Goal: Task Accomplishment & Management: Use online tool/utility

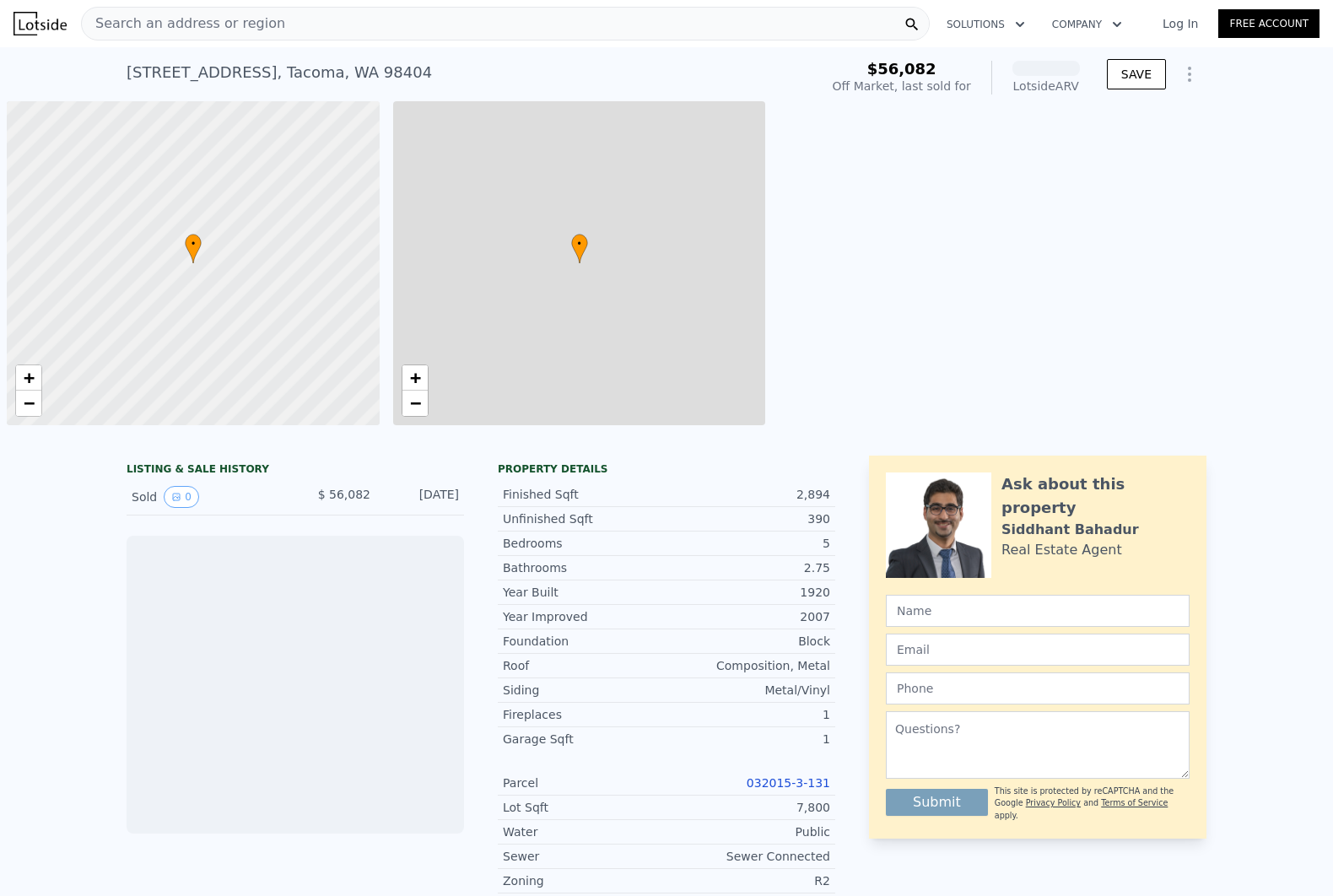
scroll to position [0, 6]
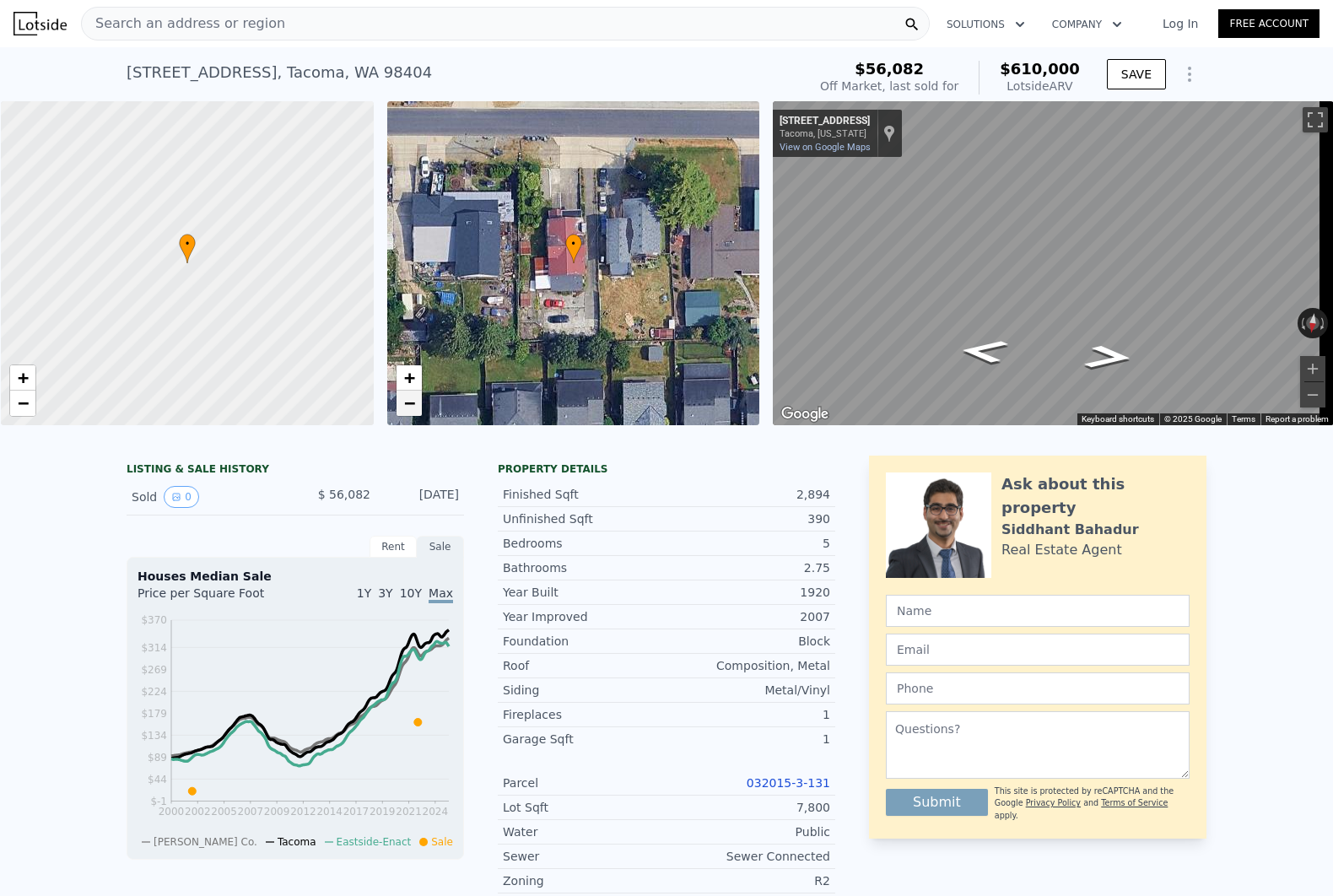
click at [412, 398] on span "−" at bounding box center [409, 403] width 11 height 21
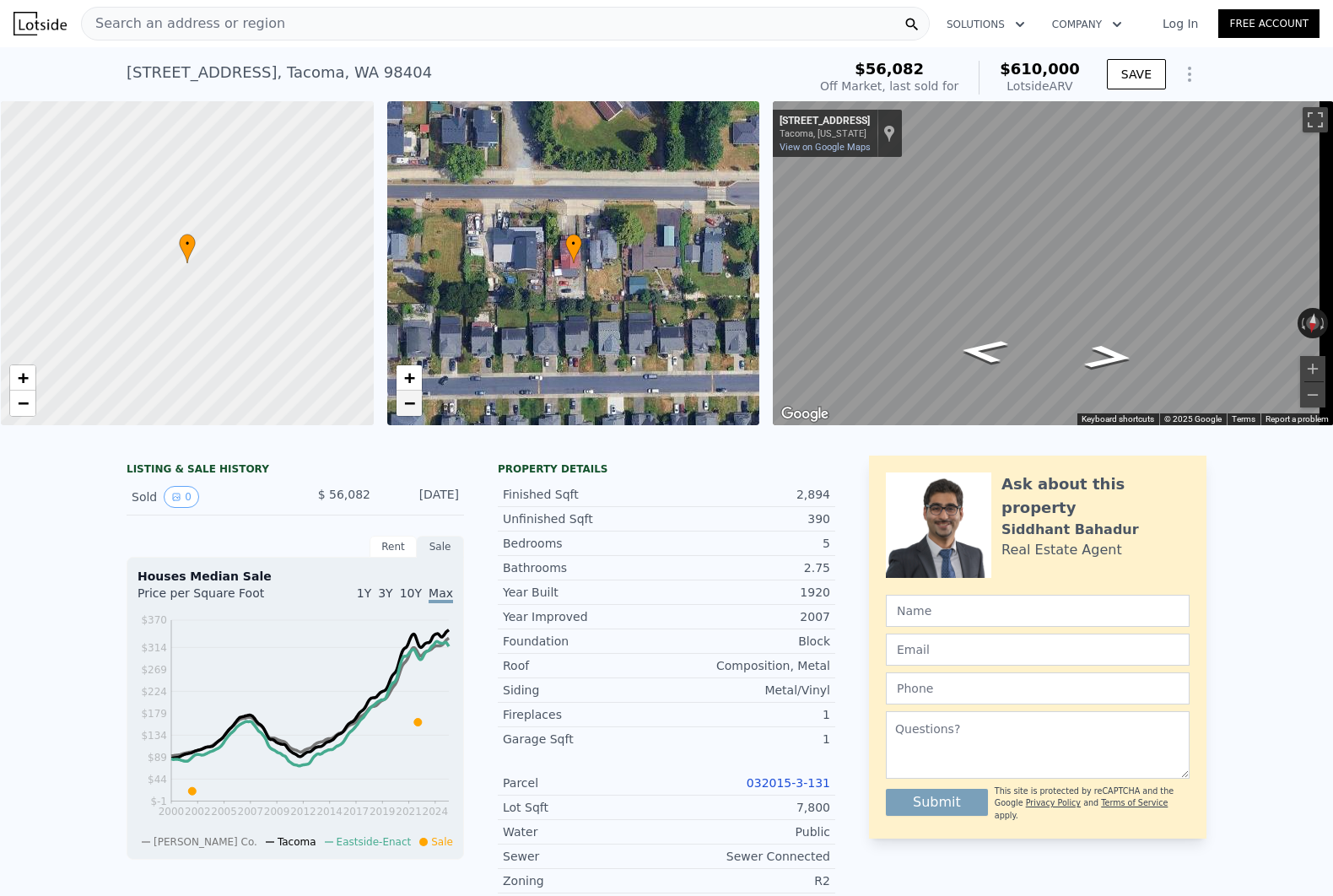
click at [412, 398] on span "−" at bounding box center [409, 403] width 11 height 21
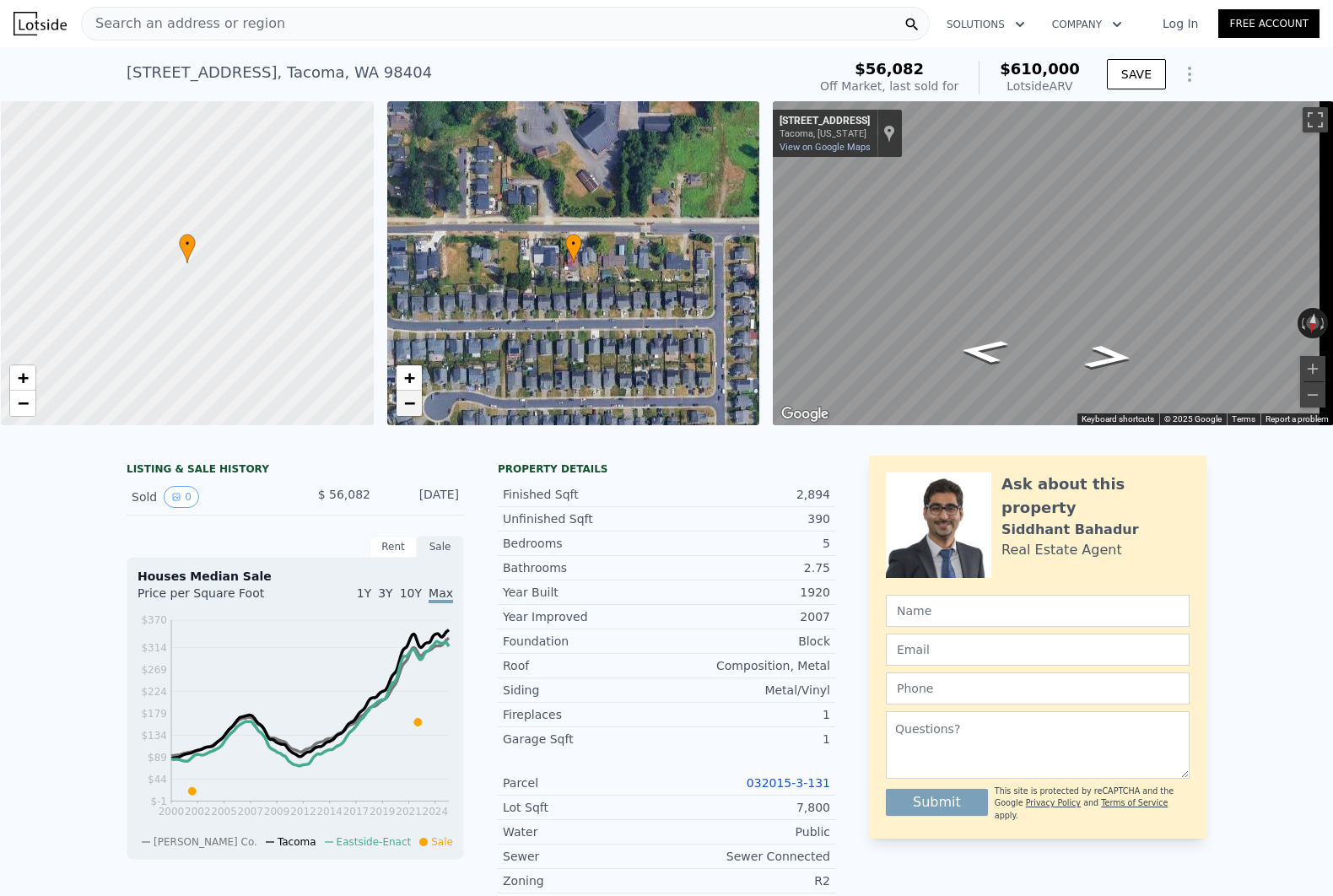
click at [412, 398] on span "−" at bounding box center [409, 403] width 11 height 21
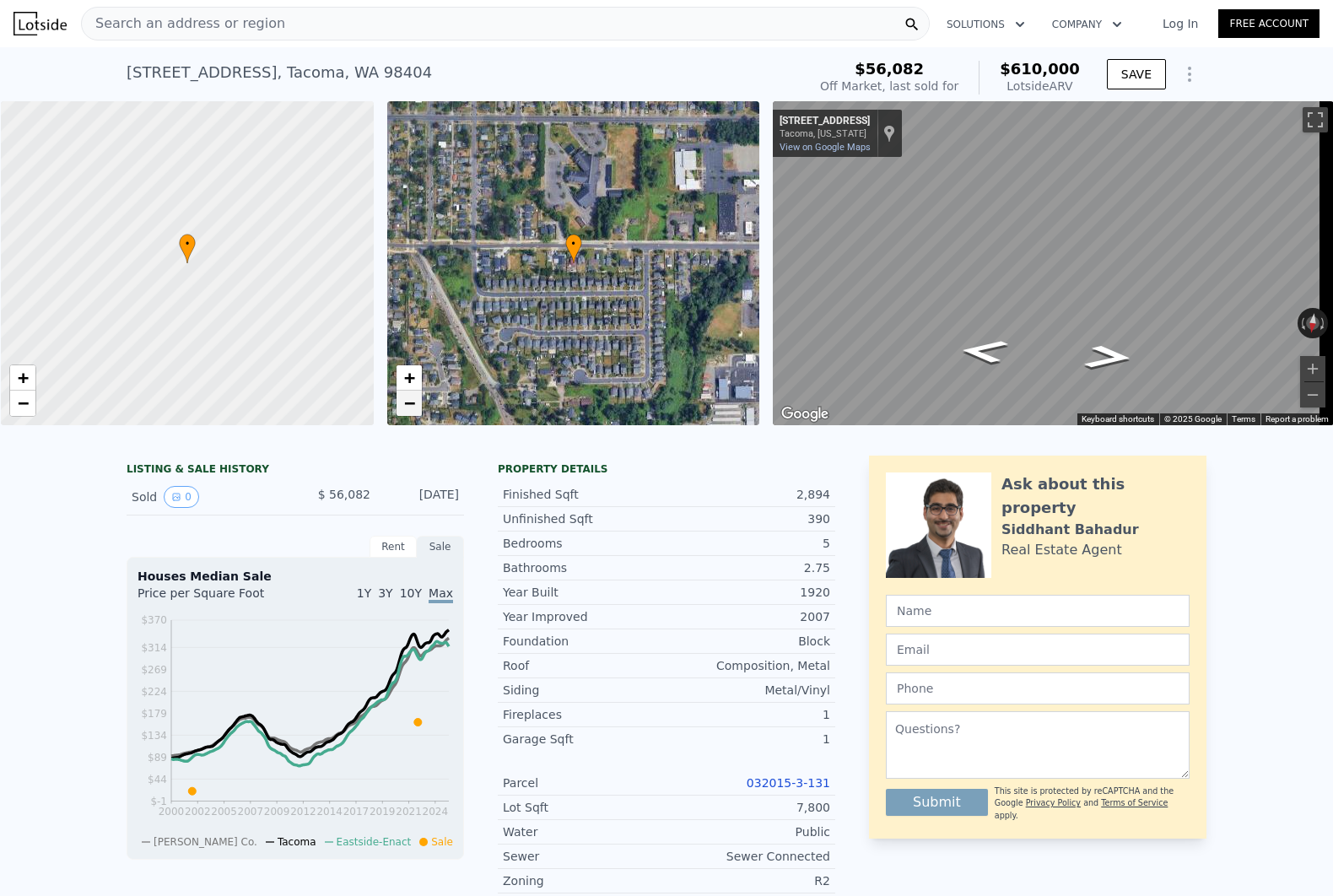
click at [412, 399] on span "−" at bounding box center [409, 403] width 11 height 21
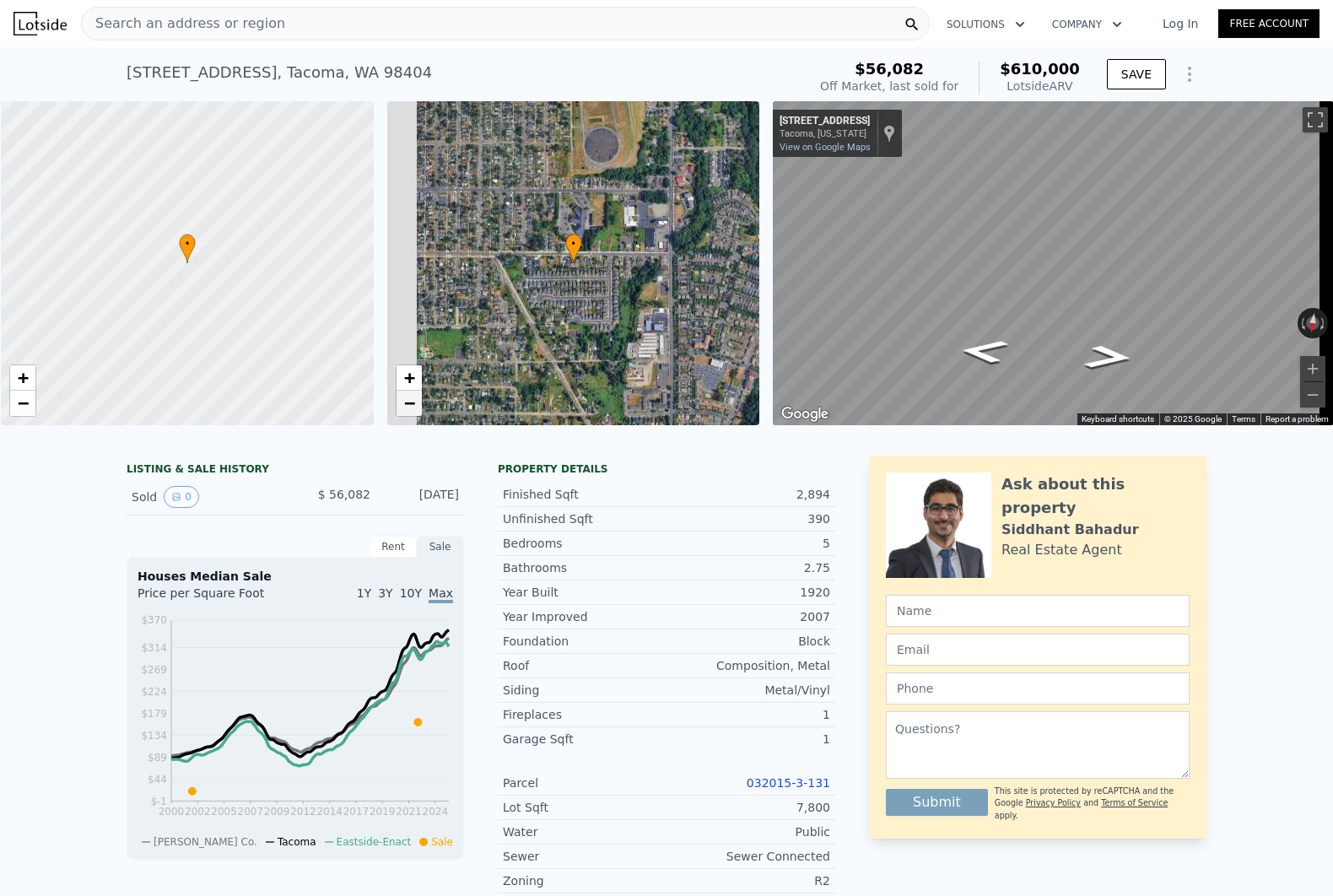
click at [412, 399] on span "−" at bounding box center [409, 403] width 11 height 21
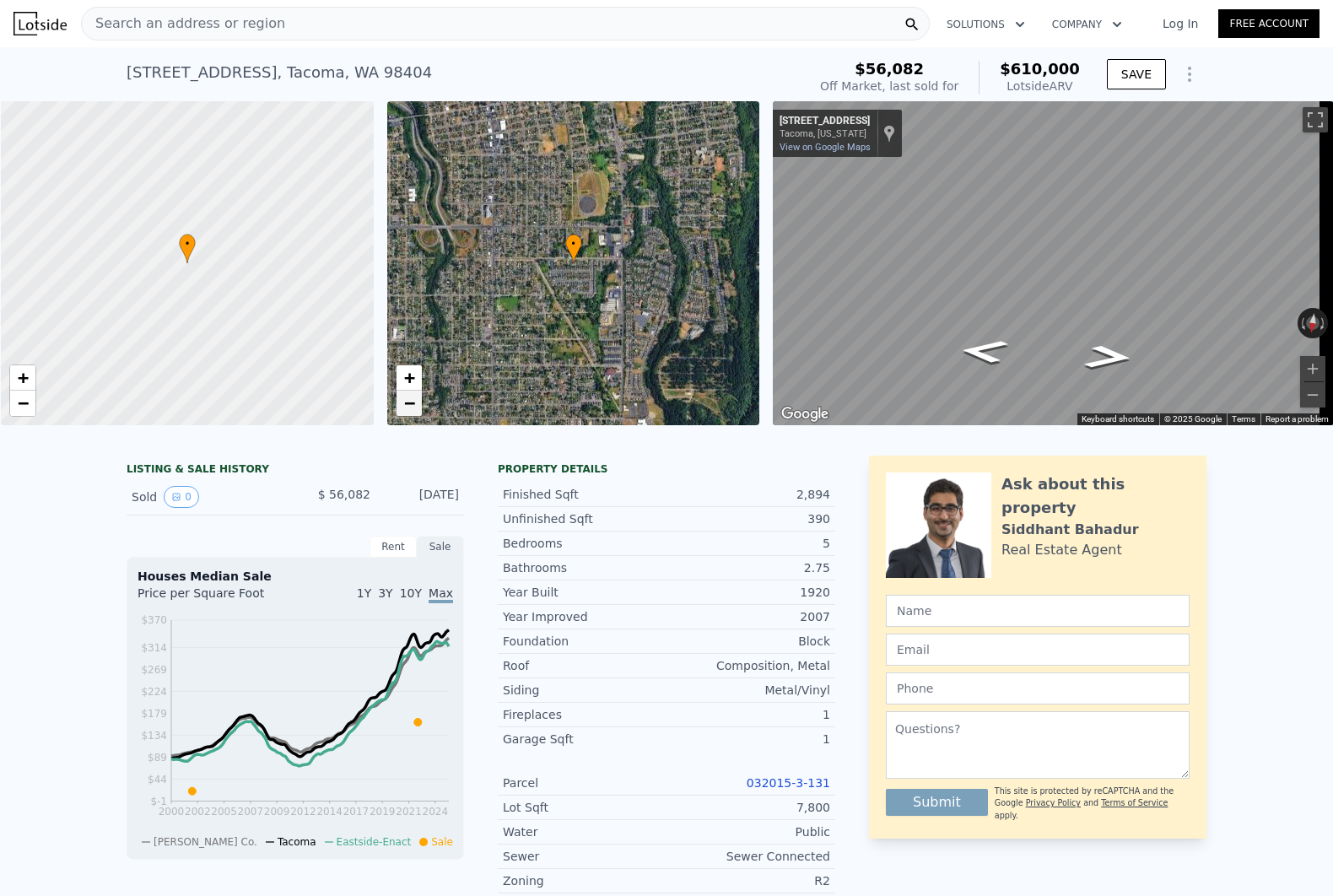
click at [412, 399] on span "−" at bounding box center [409, 403] width 11 height 21
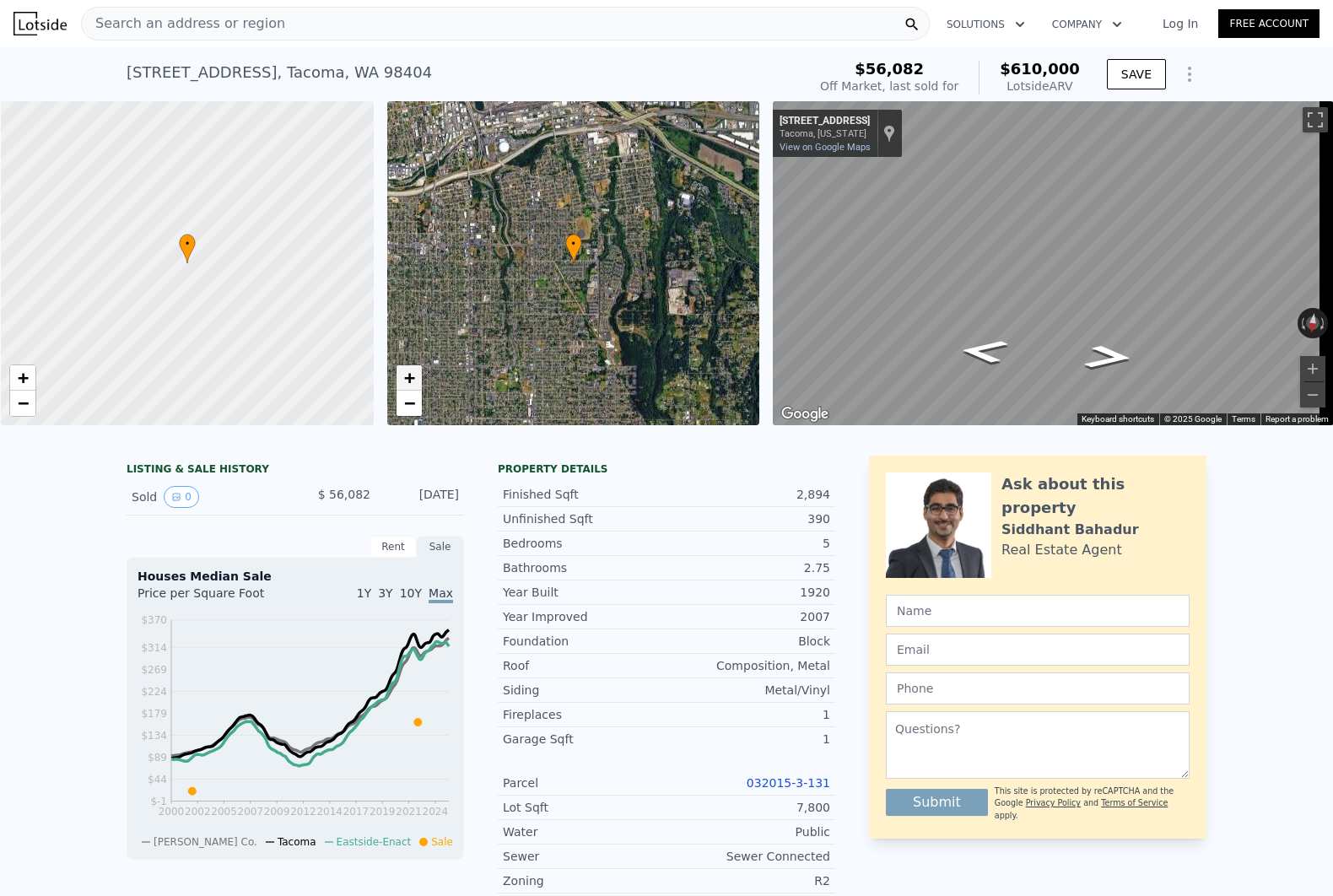
click at [418, 385] on link "+" at bounding box center [409, 378] width 25 height 25
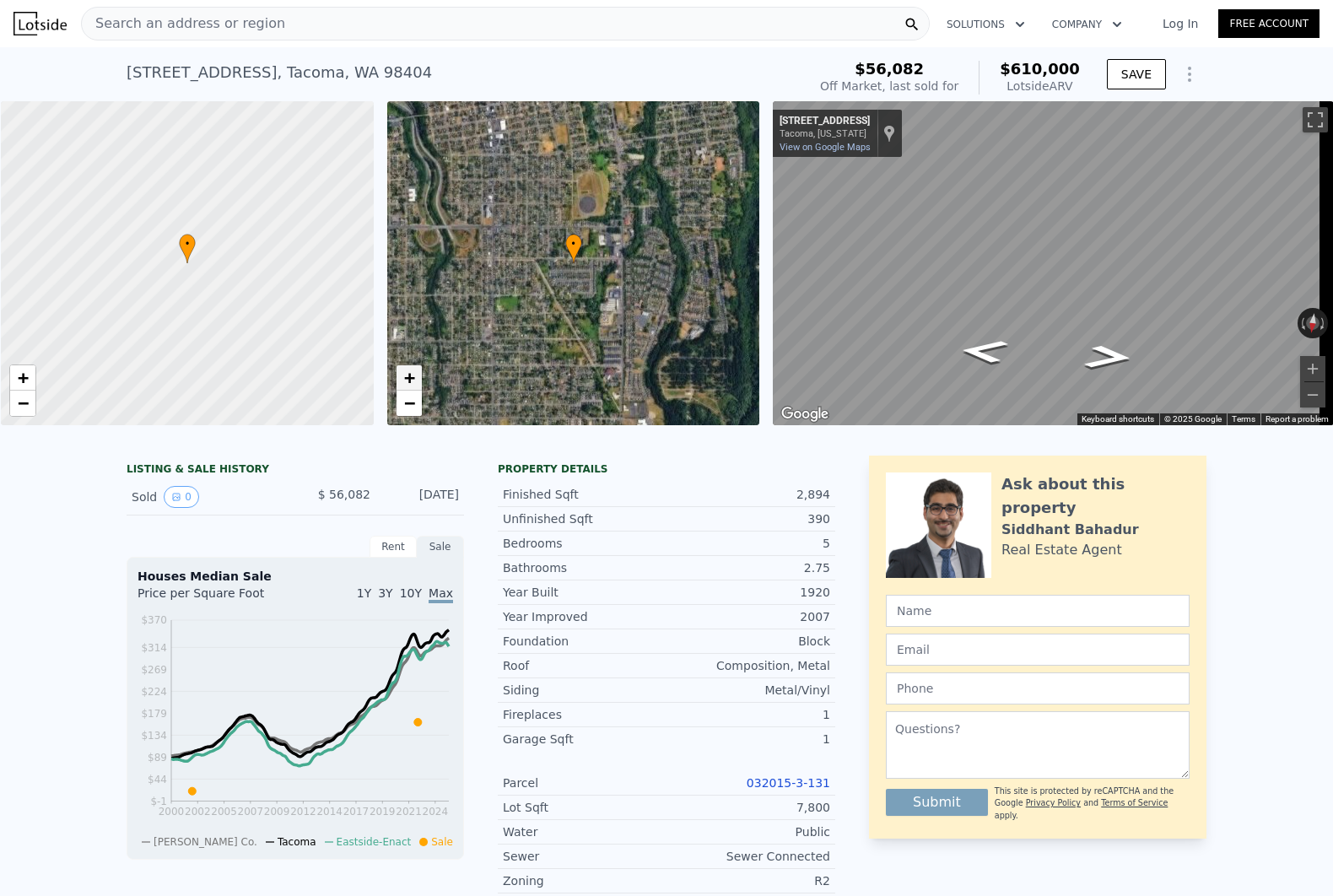
click at [418, 385] on link "+" at bounding box center [409, 378] width 25 height 25
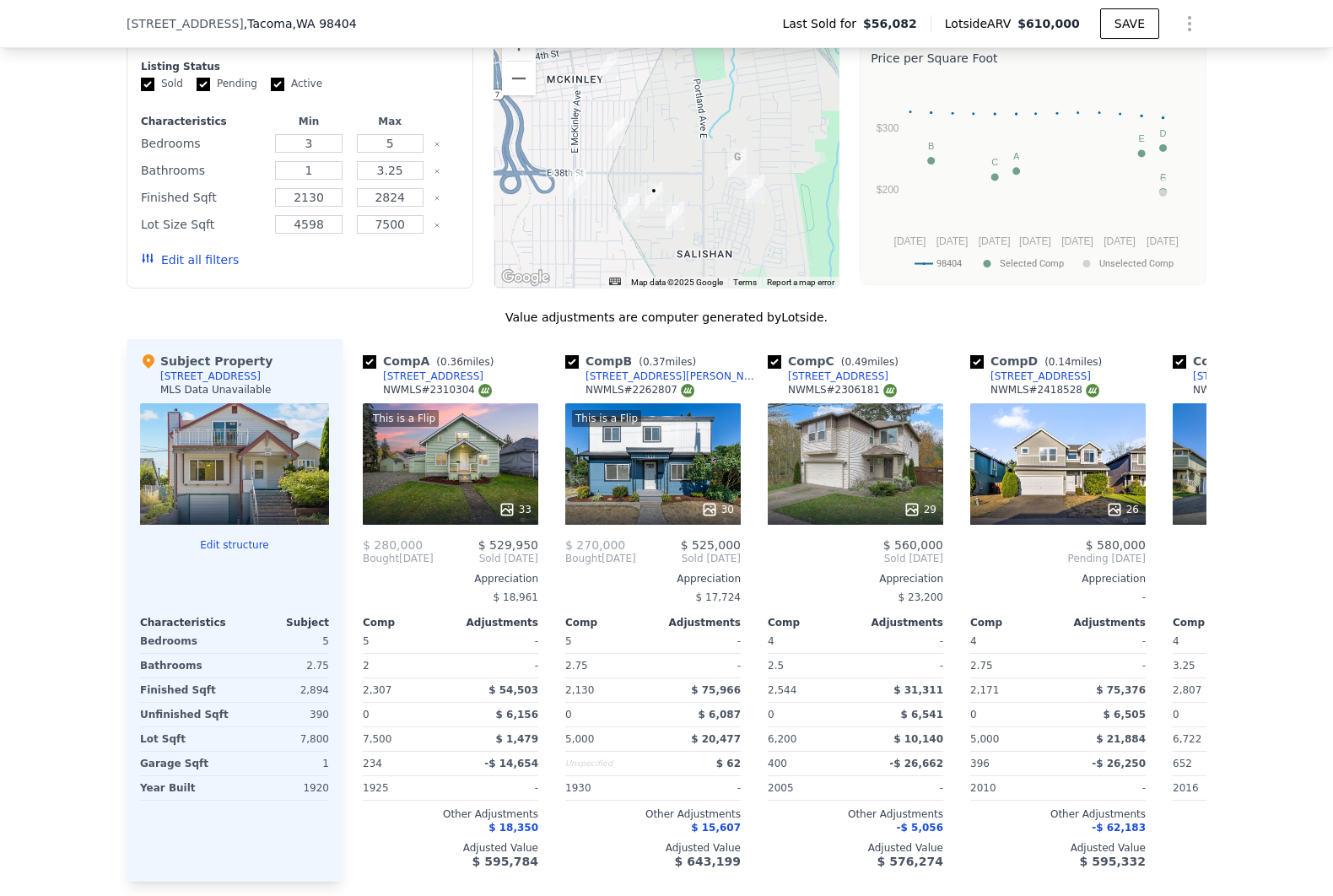
scroll to position [1533, 0]
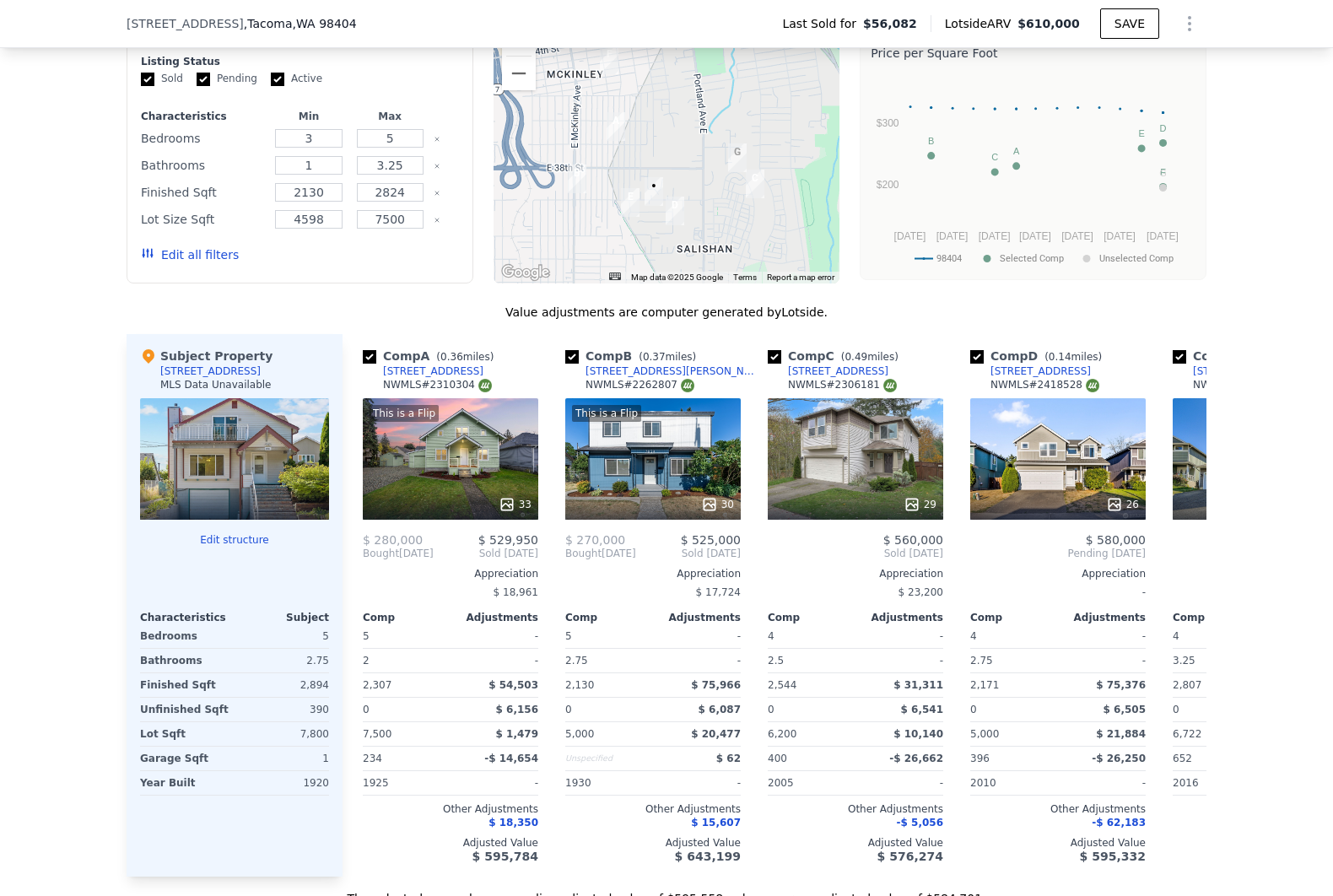
click at [220, 560] on div at bounding box center [235, 553] width 189 height 13
click at [226, 547] on button "Edit structure" at bounding box center [235, 540] width 189 height 13
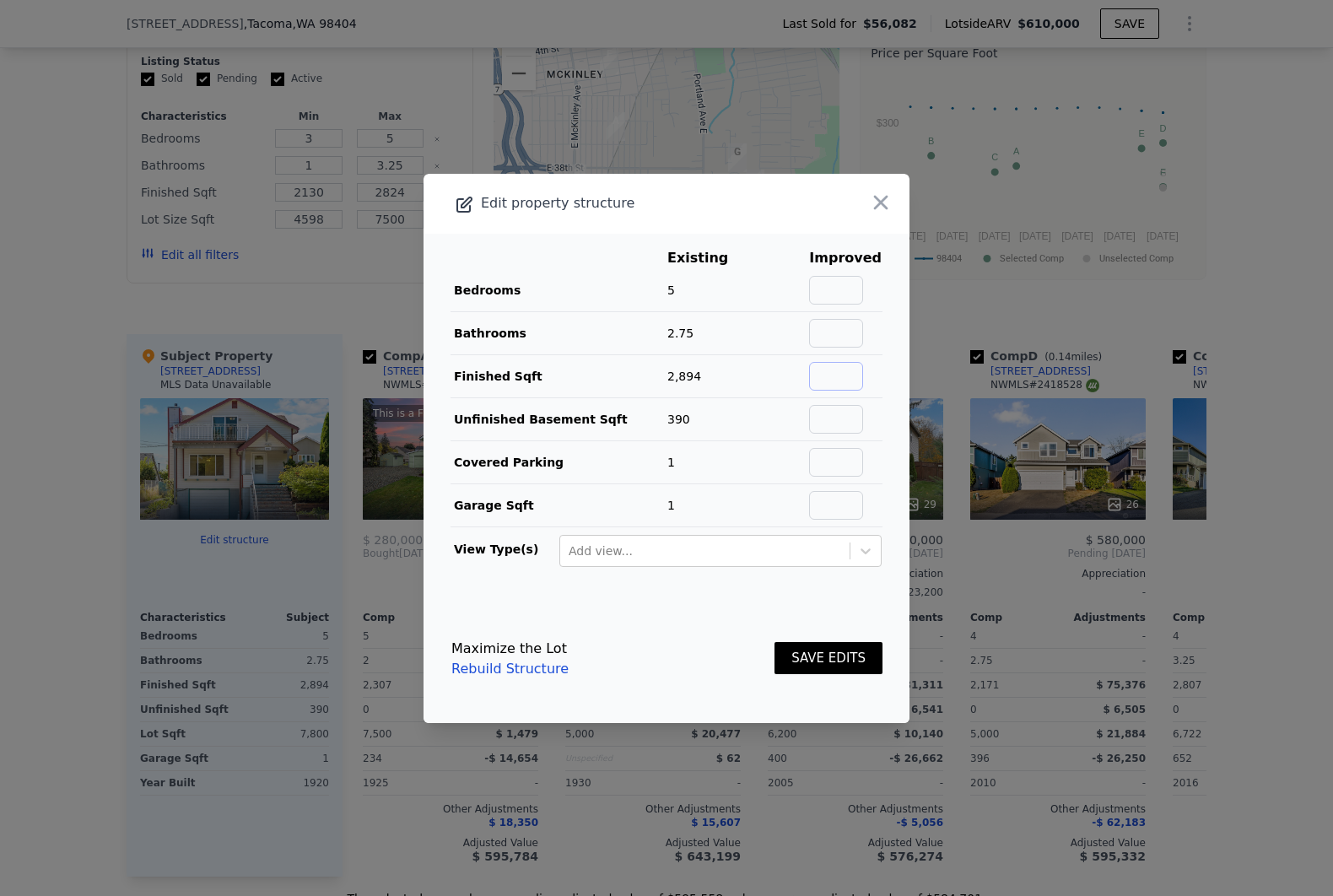
click at [825, 364] on input "text" at bounding box center [836, 376] width 54 height 28
type input "3284"
type input "0"
click at [847, 291] on input "text" at bounding box center [836, 290] width 54 height 28
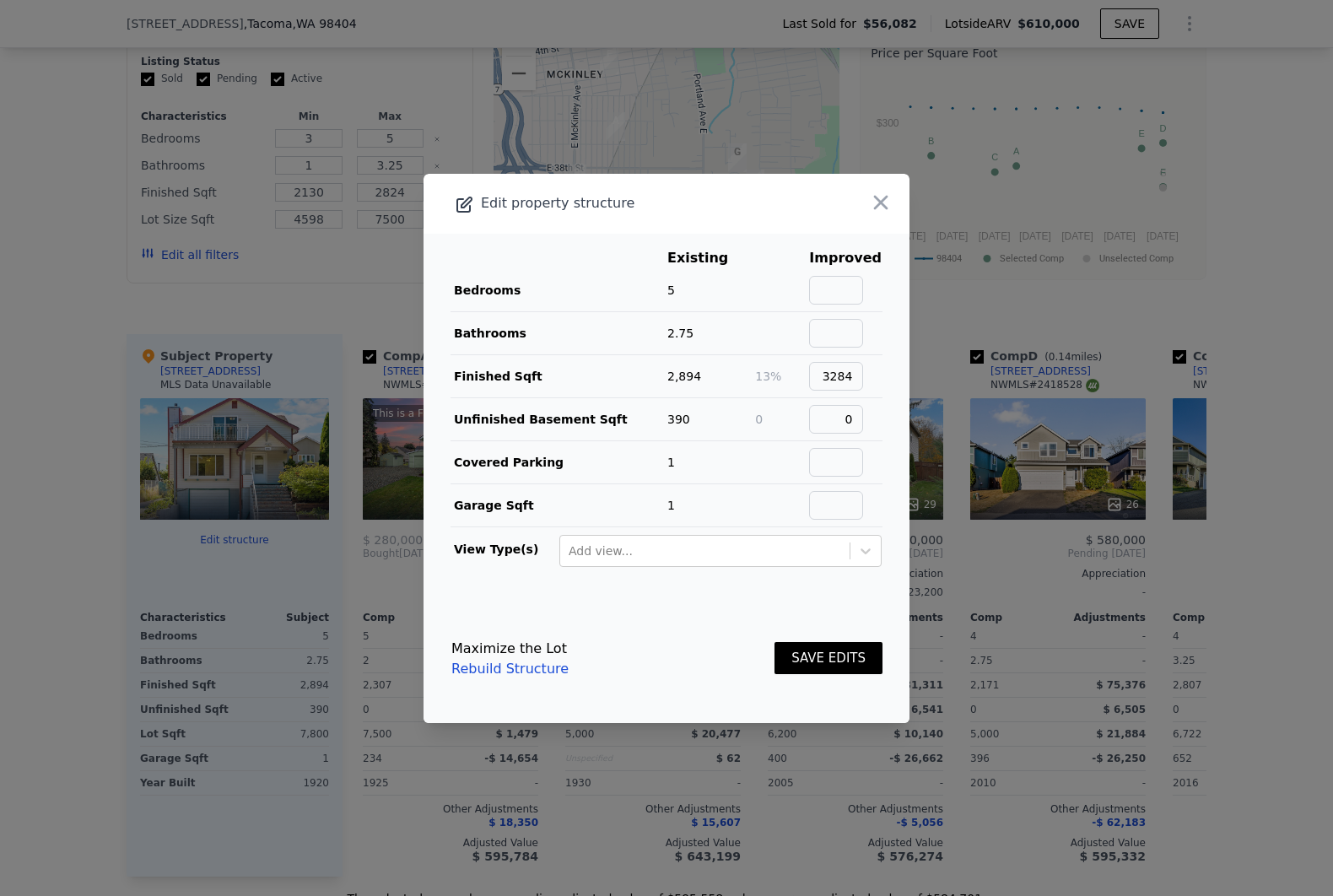
click at [819, 670] on button "SAVE EDITS" at bounding box center [828, 658] width 108 height 33
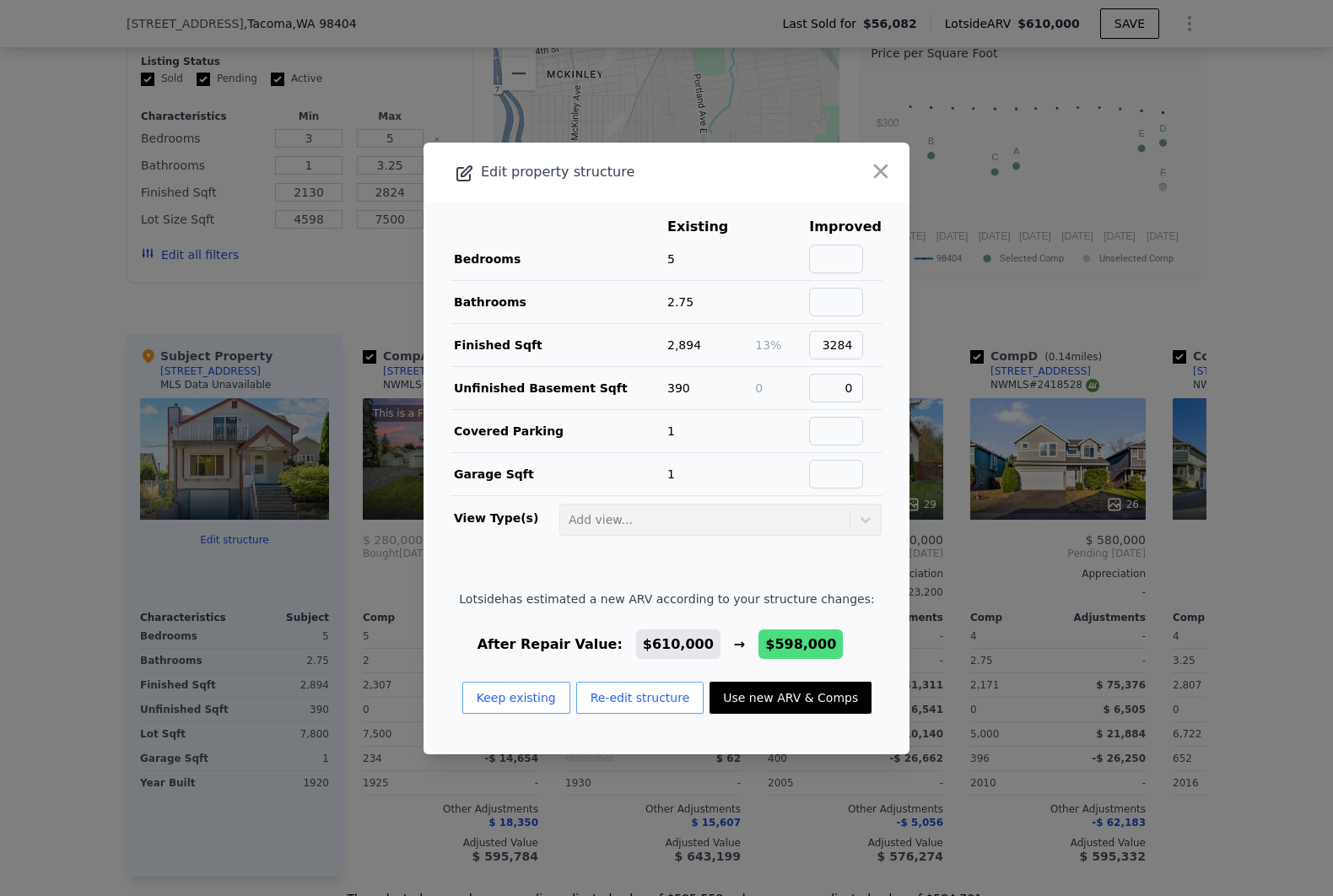
click at [769, 700] on button "Use new ARV & Comps" at bounding box center [791, 698] width 162 height 32
type input "4"
type input "2544"
type input "6722"
checkbox input "true"
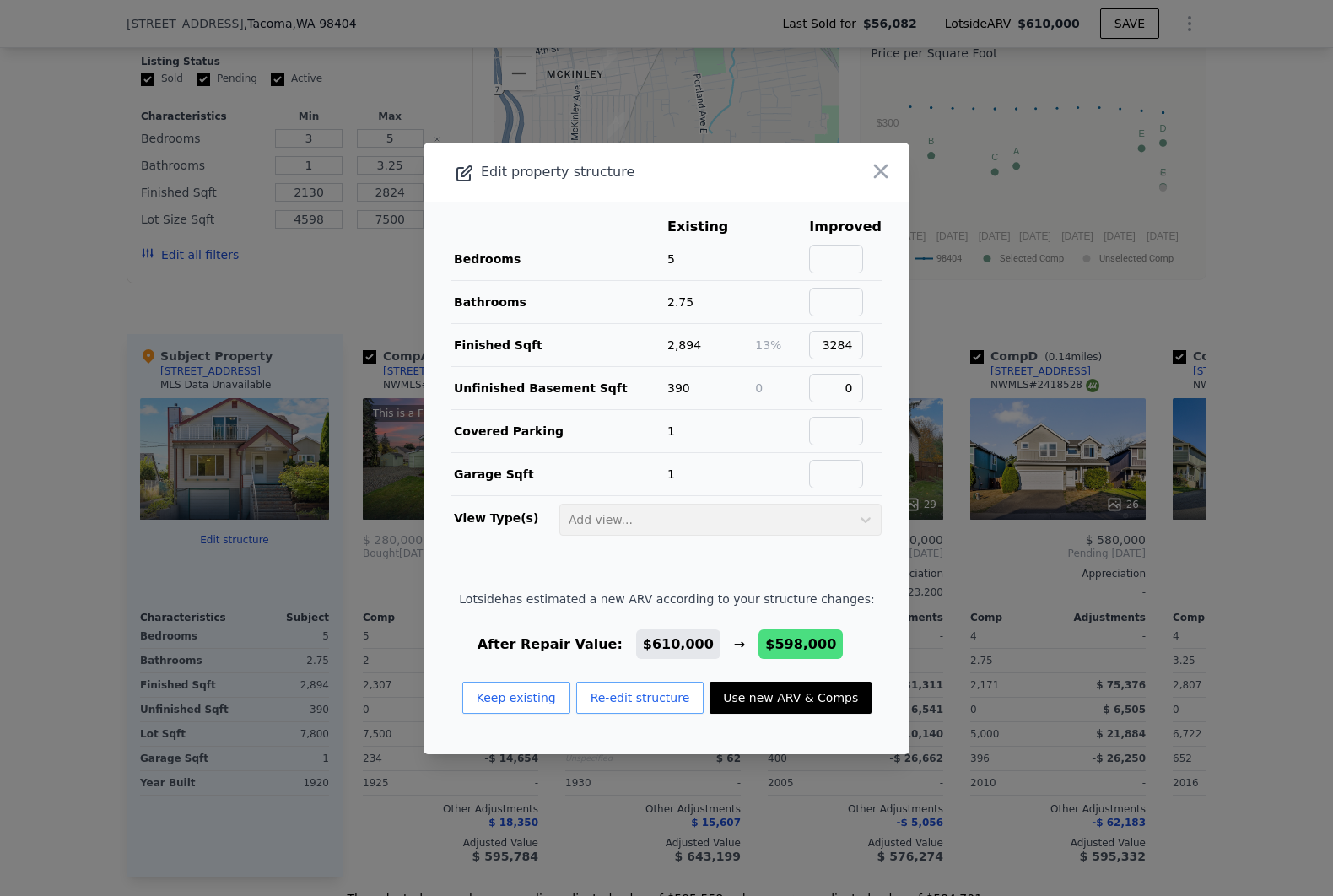
type input "$ 598,000"
type input "$ 489,760"
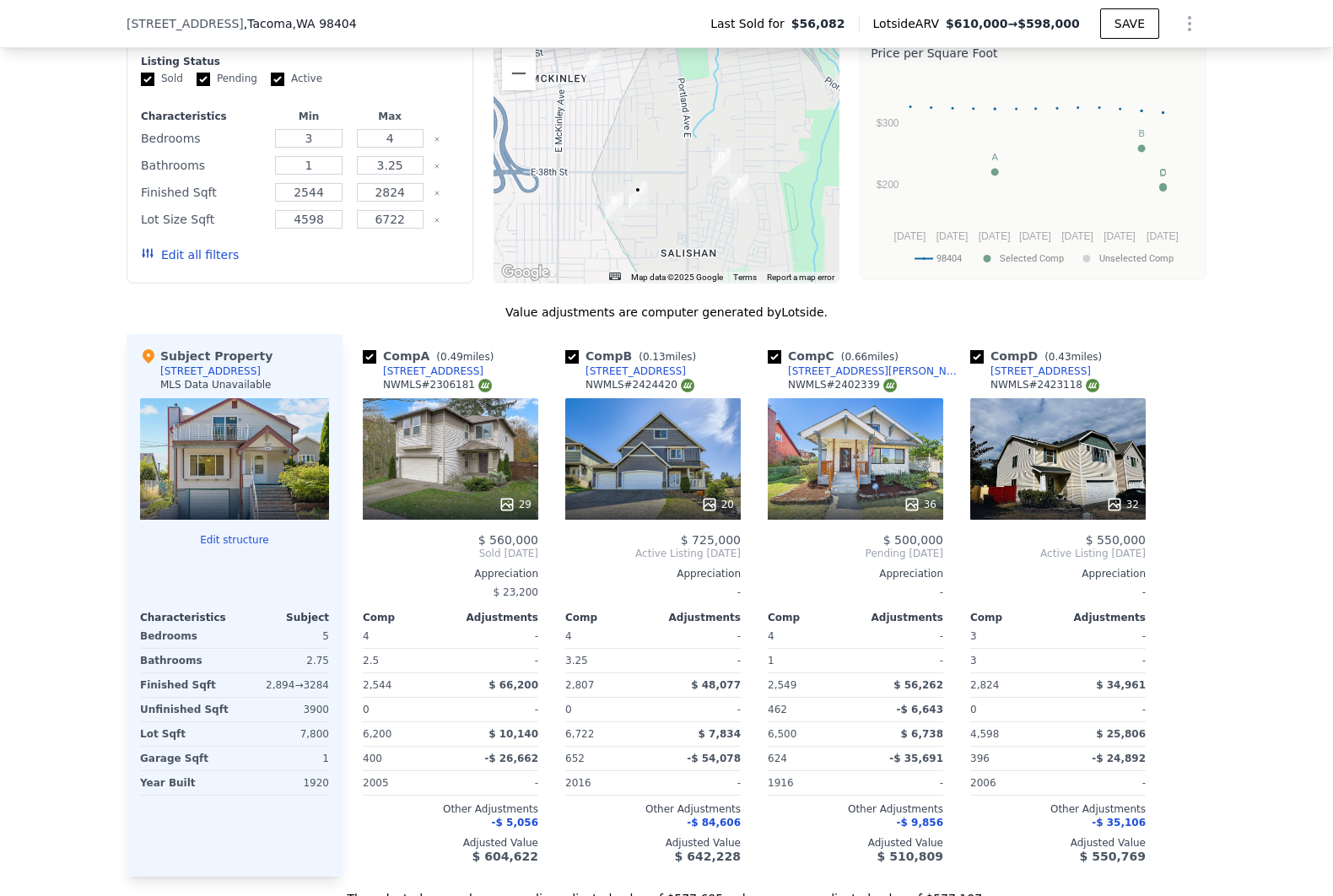
scroll to position [1628, 0]
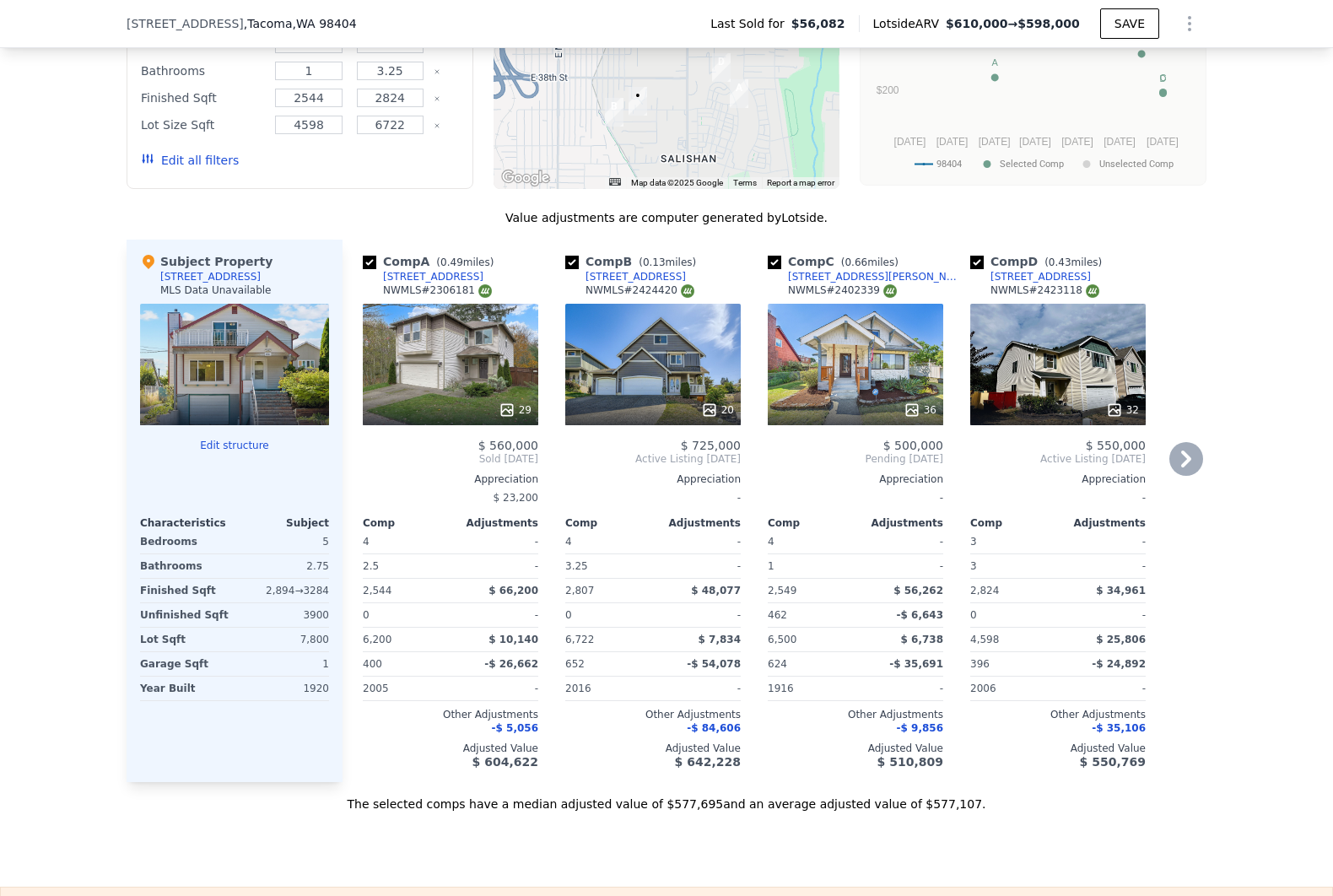
click at [670, 388] on div "20" at bounding box center [653, 364] width 175 height 122
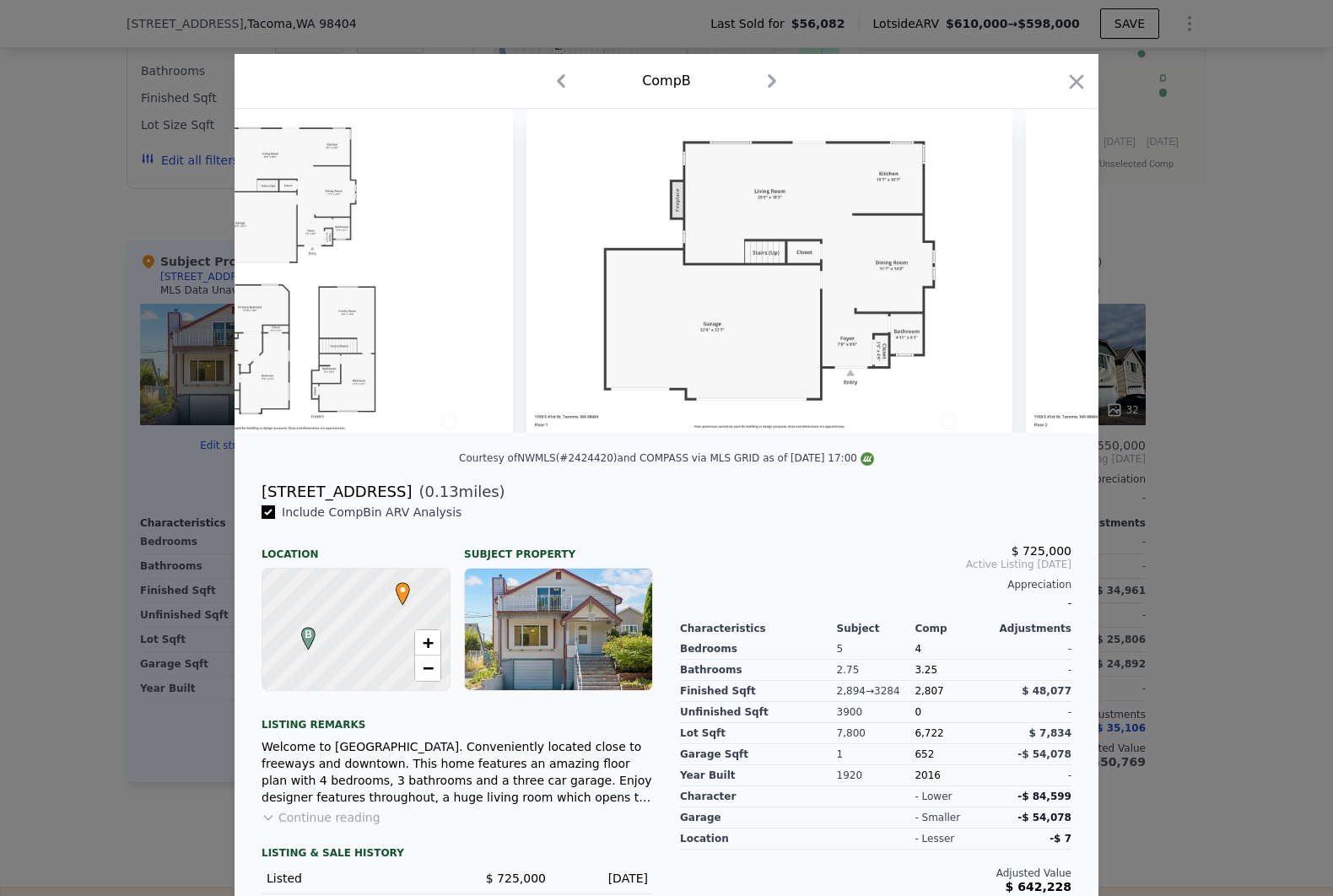
scroll to position [0, 8920]
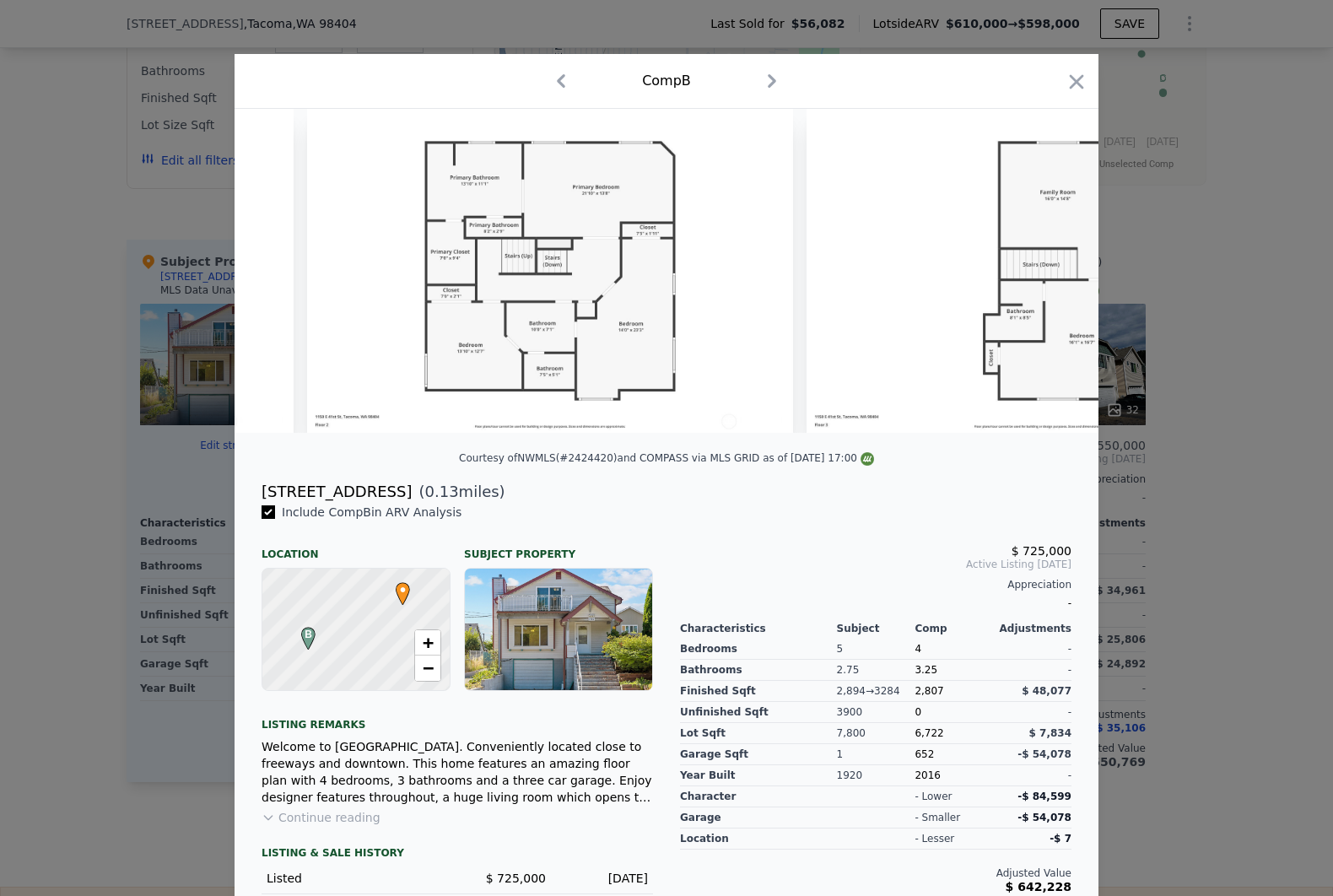
click at [1195, 474] on div at bounding box center [666, 448] width 1333 height 896
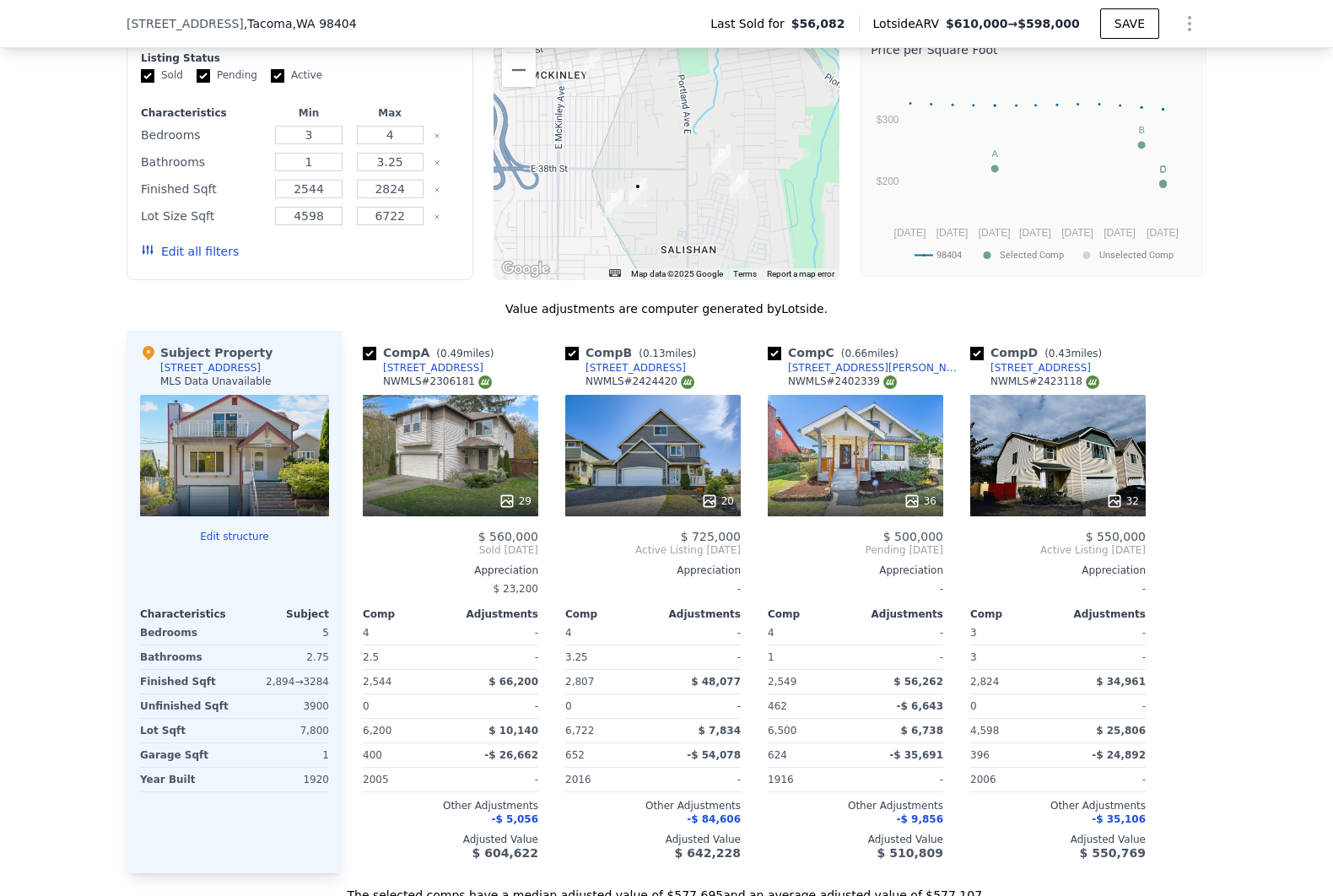
scroll to position [1533, 0]
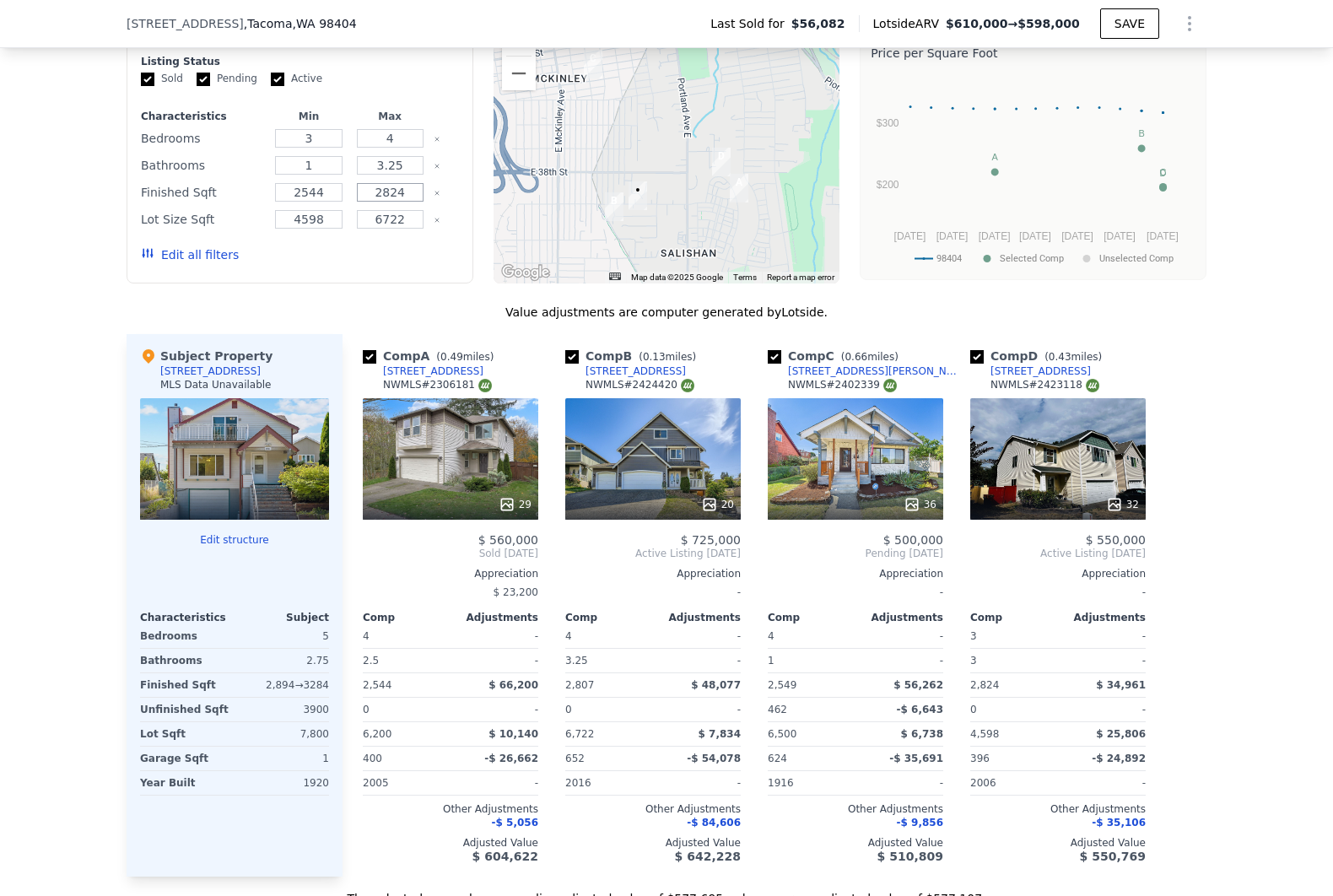
click at [376, 202] on input "2824" at bounding box center [389, 192] width 67 height 19
type input "3500"
click at [434, 142] on icon "Clear" at bounding box center [438, 140] width 7 height 7
click at [434, 170] on icon "Clear" at bounding box center [438, 166] width 7 height 7
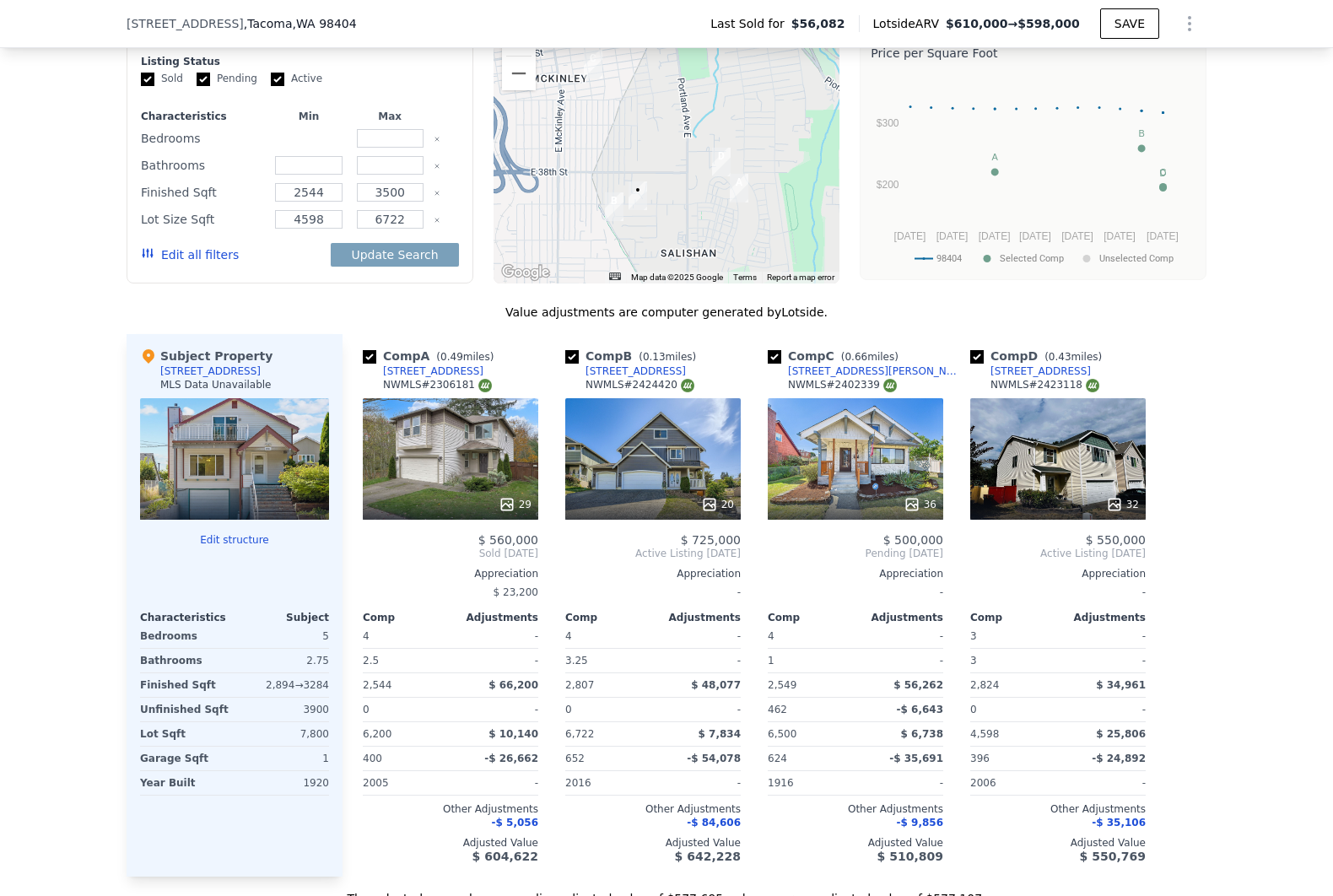
click at [293, 148] on input "number" at bounding box center [308, 138] width 67 height 19
type input "4"
type input "2"
drag, startPoint x: 330, startPoint y: 211, endPoint x: 275, endPoint y: 211, distance: 55.0
click at [275, 202] on input "2544" at bounding box center [308, 192] width 67 height 19
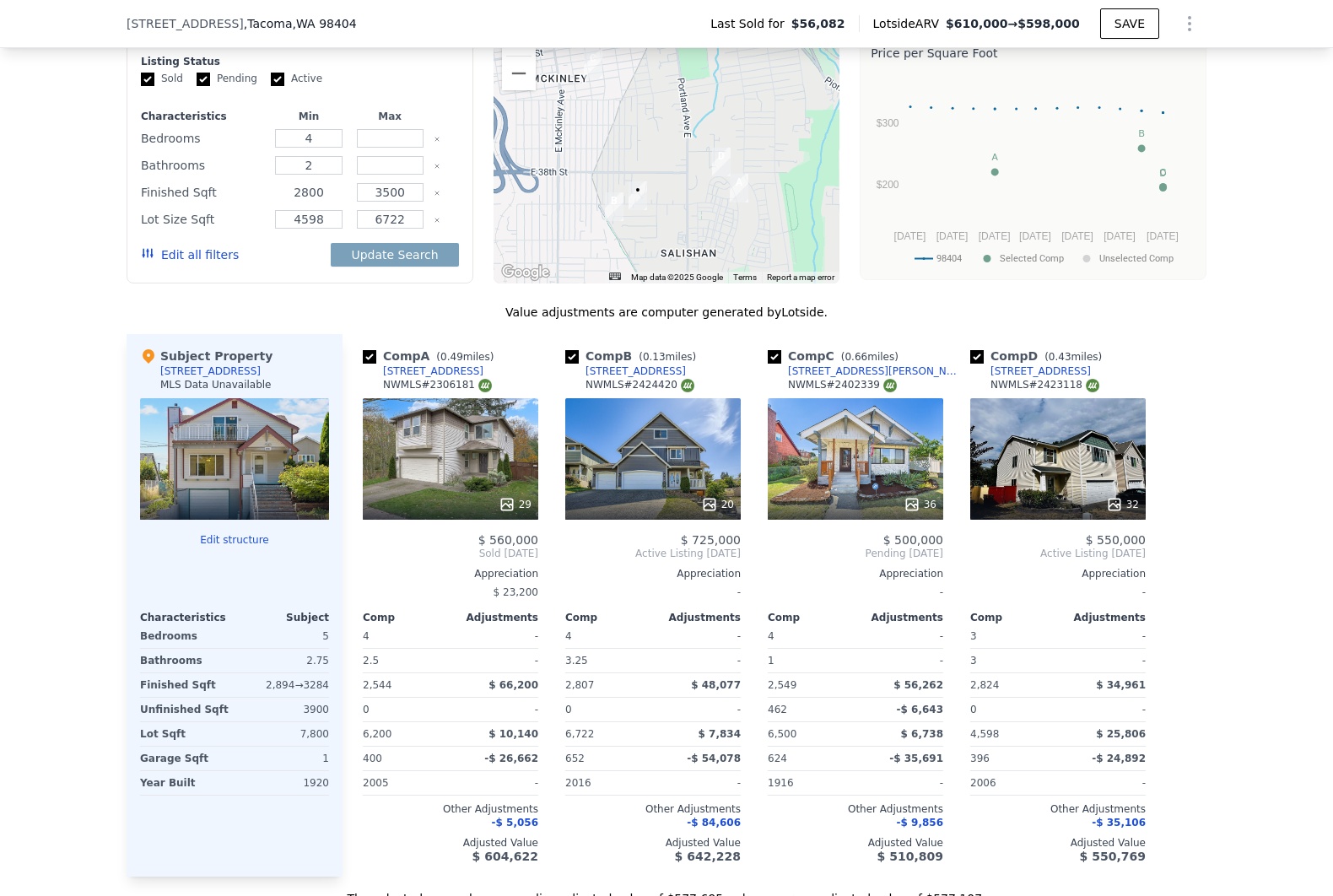
type input "2800"
click at [434, 223] on icon "Clear" at bounding box center [438, 220] width 7 height 7
click at [366, 262] on button "Update Search" at bounding box center [394, 254] width 127 height 24
checkbox input "false"
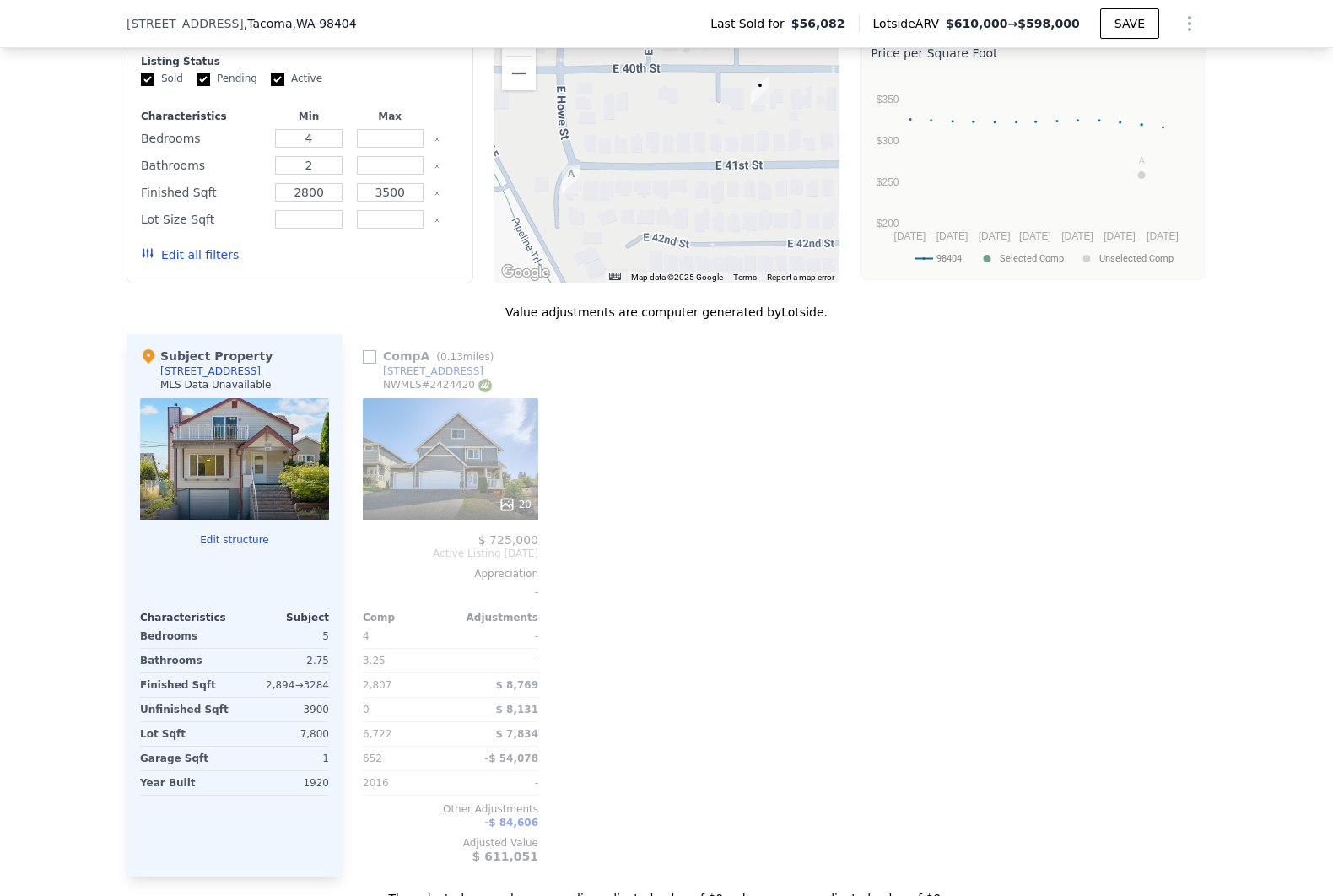
click at [183, 263] on button "Edit all filters" at bounding box center [189, 254] width 98 height 17
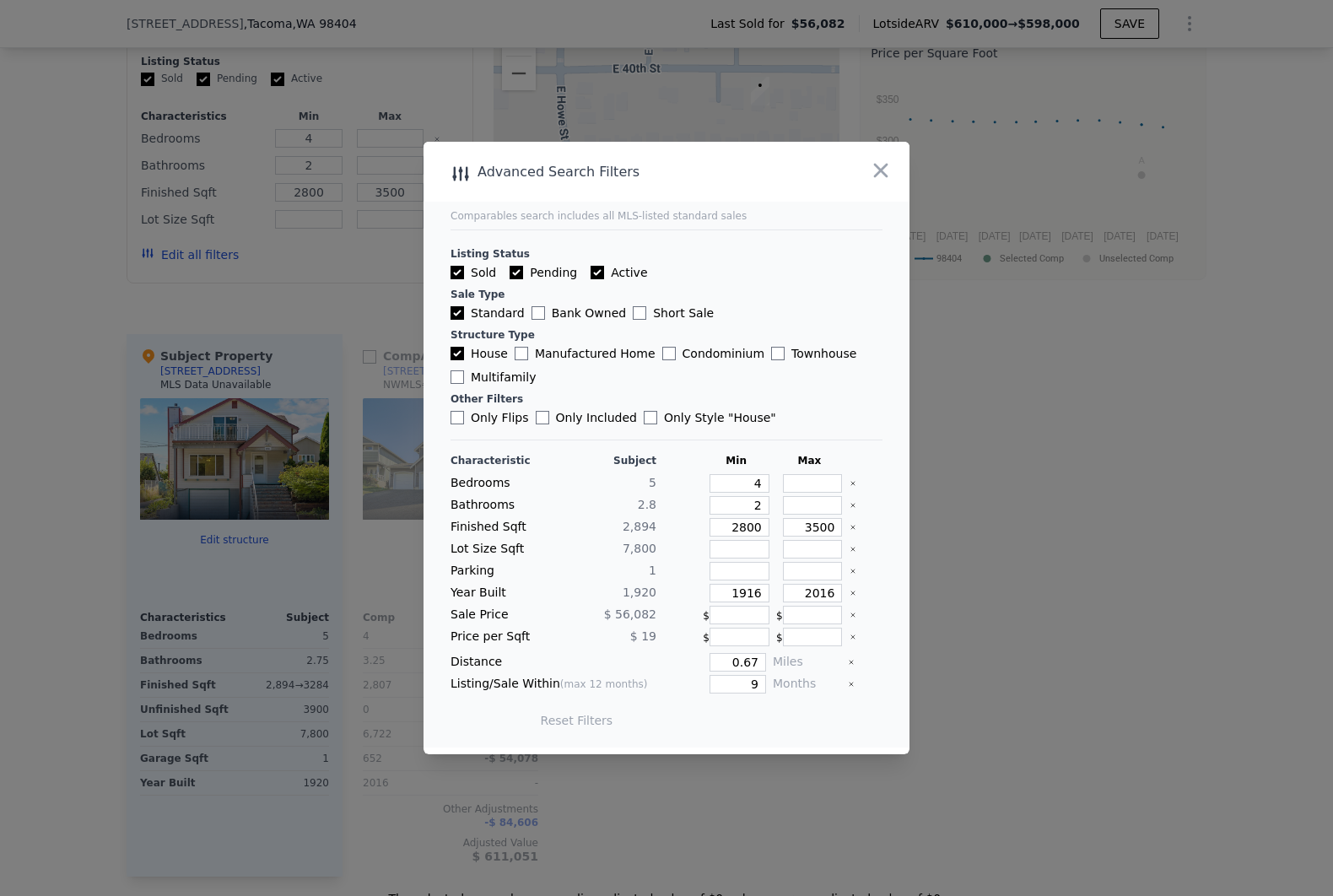
click at [850, 593] on icon "Clear" at bounding box center [854, 593] width 7 height 7
drag, startPoint x: 726, startPoint y: 665, endPoint x: 815, endPoint y: 654, distance: 89.7
click at [815, 654] on div "Distance 0.67 Miles" at bounding box center [667, 662] width 432 height 19
type input "1"
type input "12"
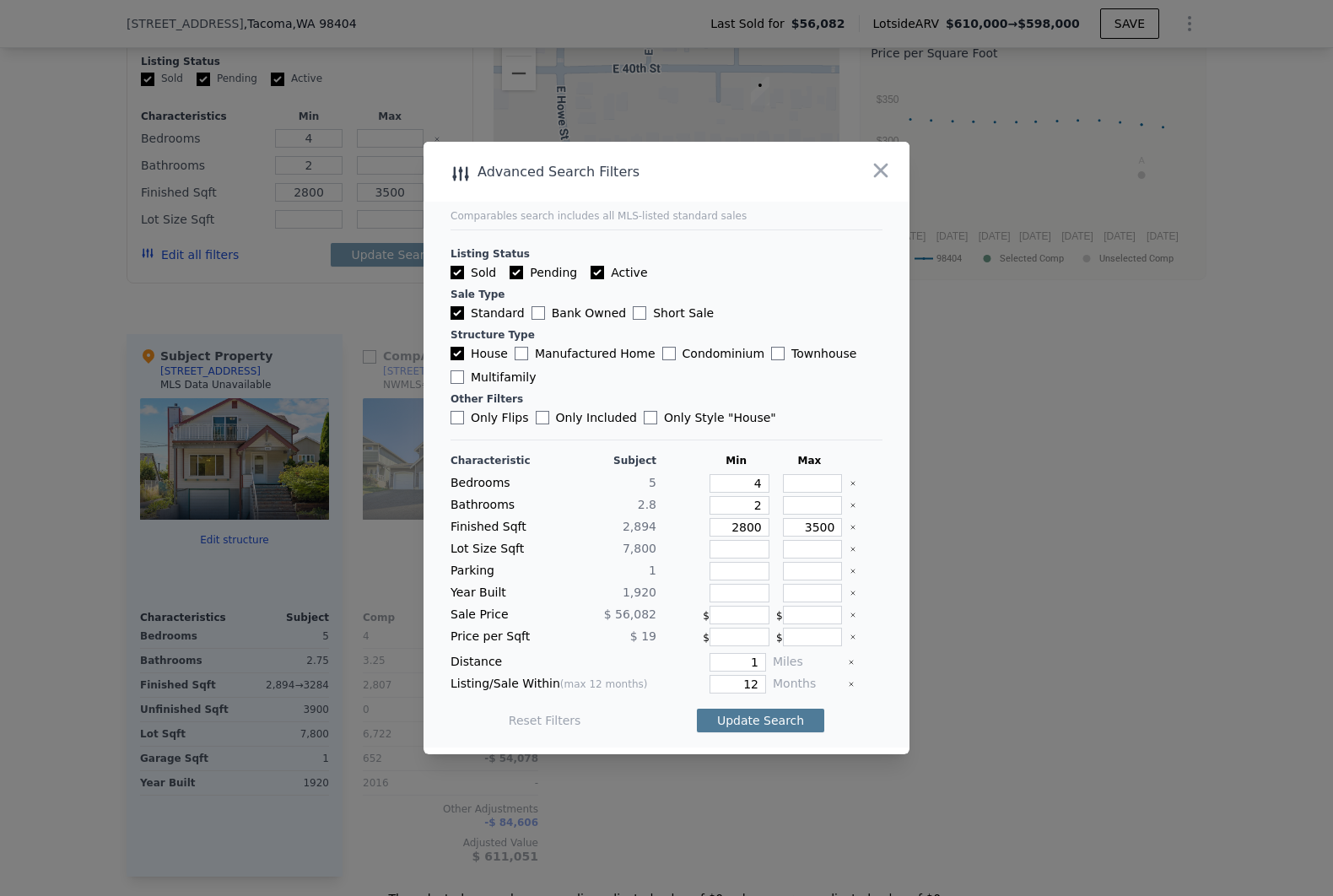
click at [793, 718] on button "Update Search" at bounding box center [760, 720] width 127 height 24
click at [751, 534] on input "2800" at bounding box center [739, 527] width 60 height 19
type input "2"
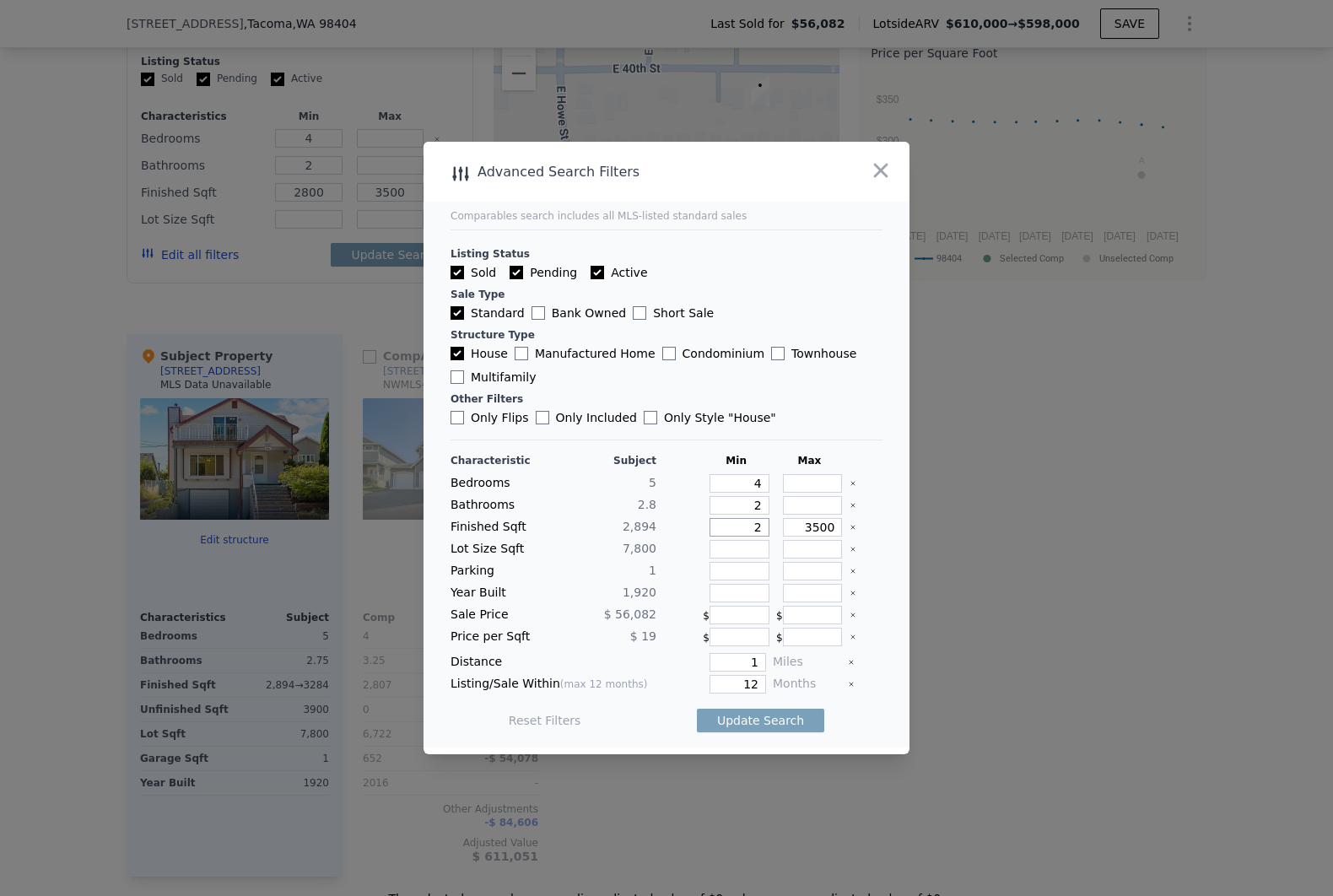
type input "2"
type input "26"
type input "260"
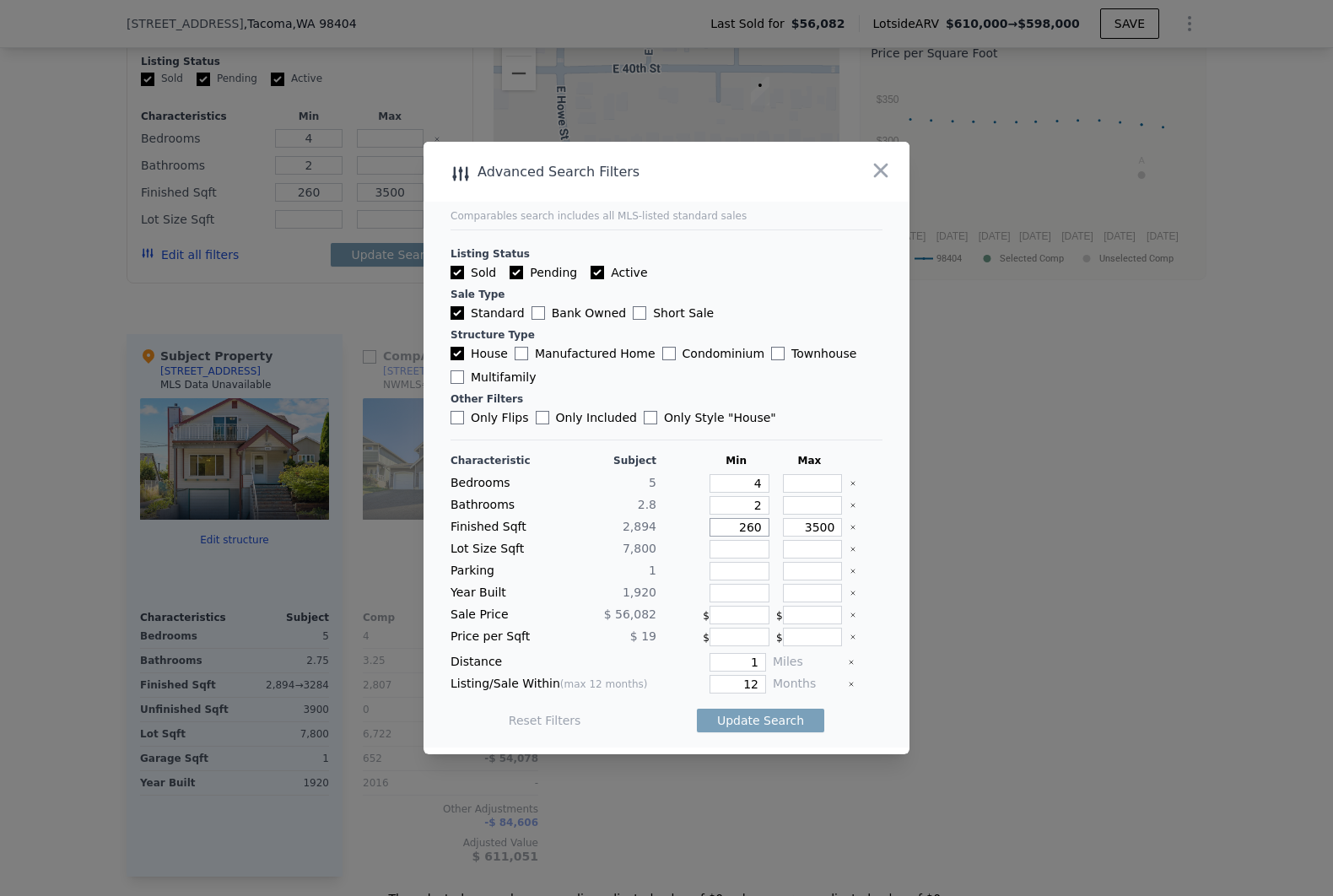
type input "2600"
click at [797, 722] on button "Update Search" at bounding box center [760, 720] width 127 height 24
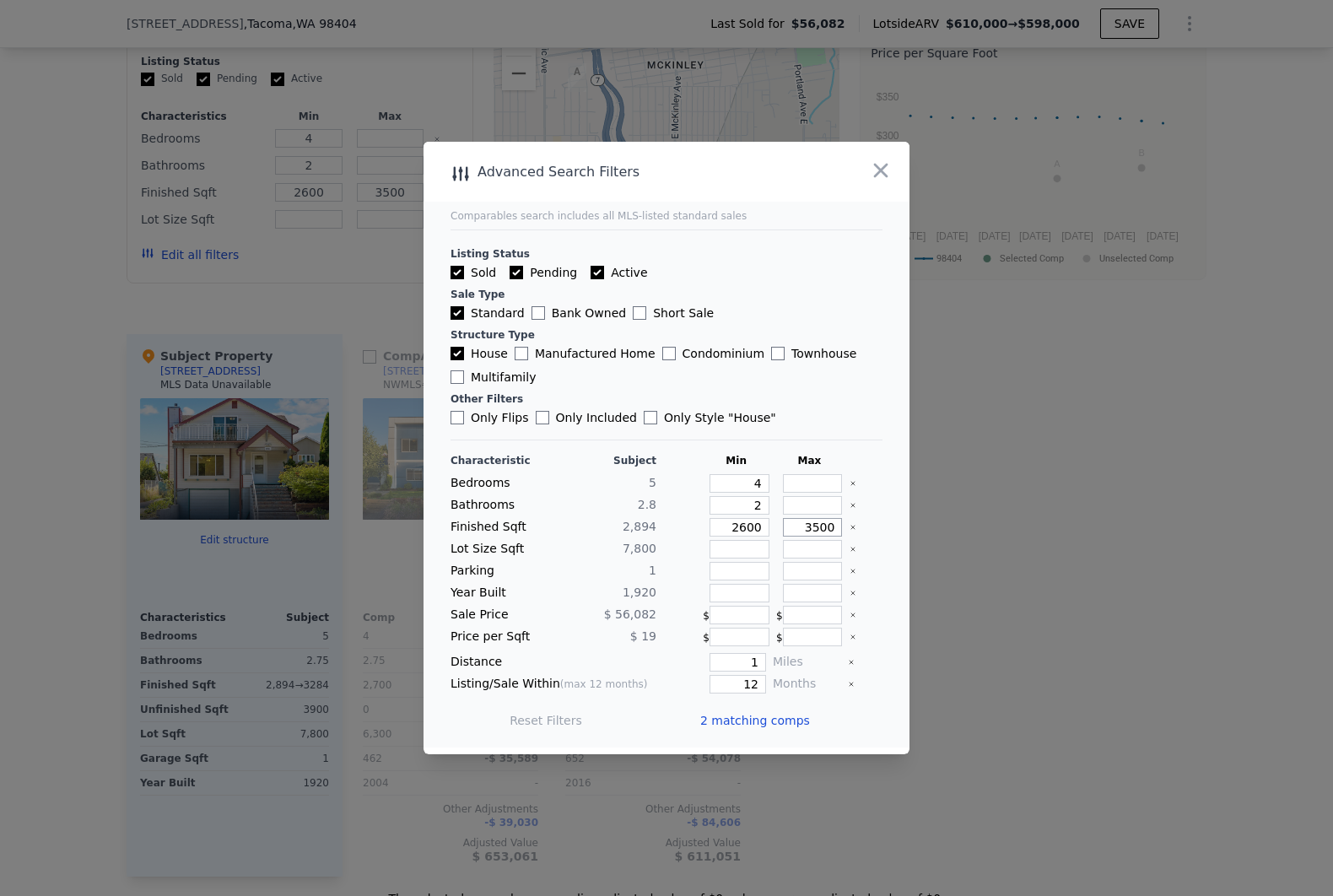
click at [824, 526] on input "3500" at bounding box center [813, 527] width 60 height 19
click at [823, 525] on input "3500" at bounding box center [813, 527] width 60 height 19
type input "4"
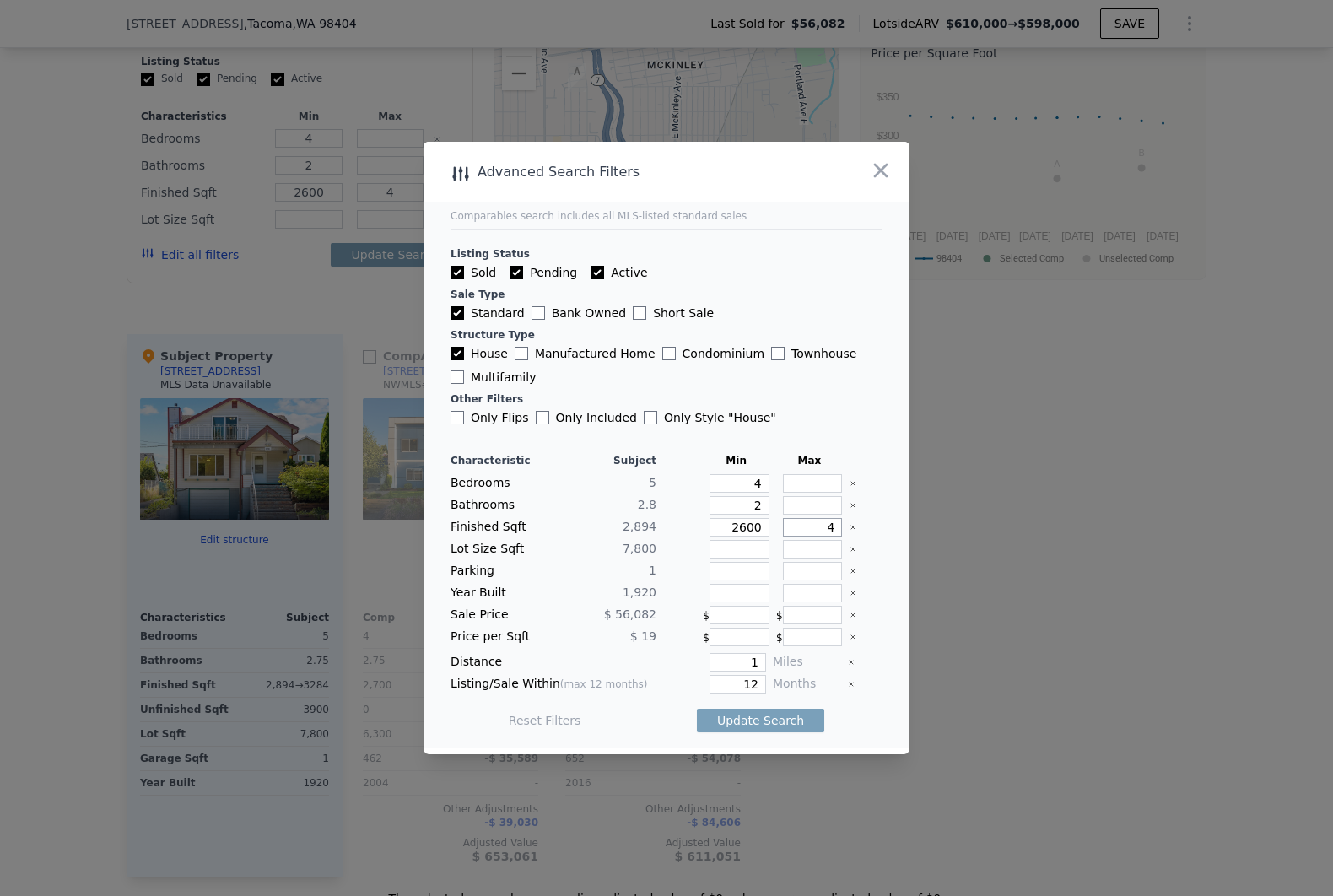
type input "40"
type input "400"
type input "4000"
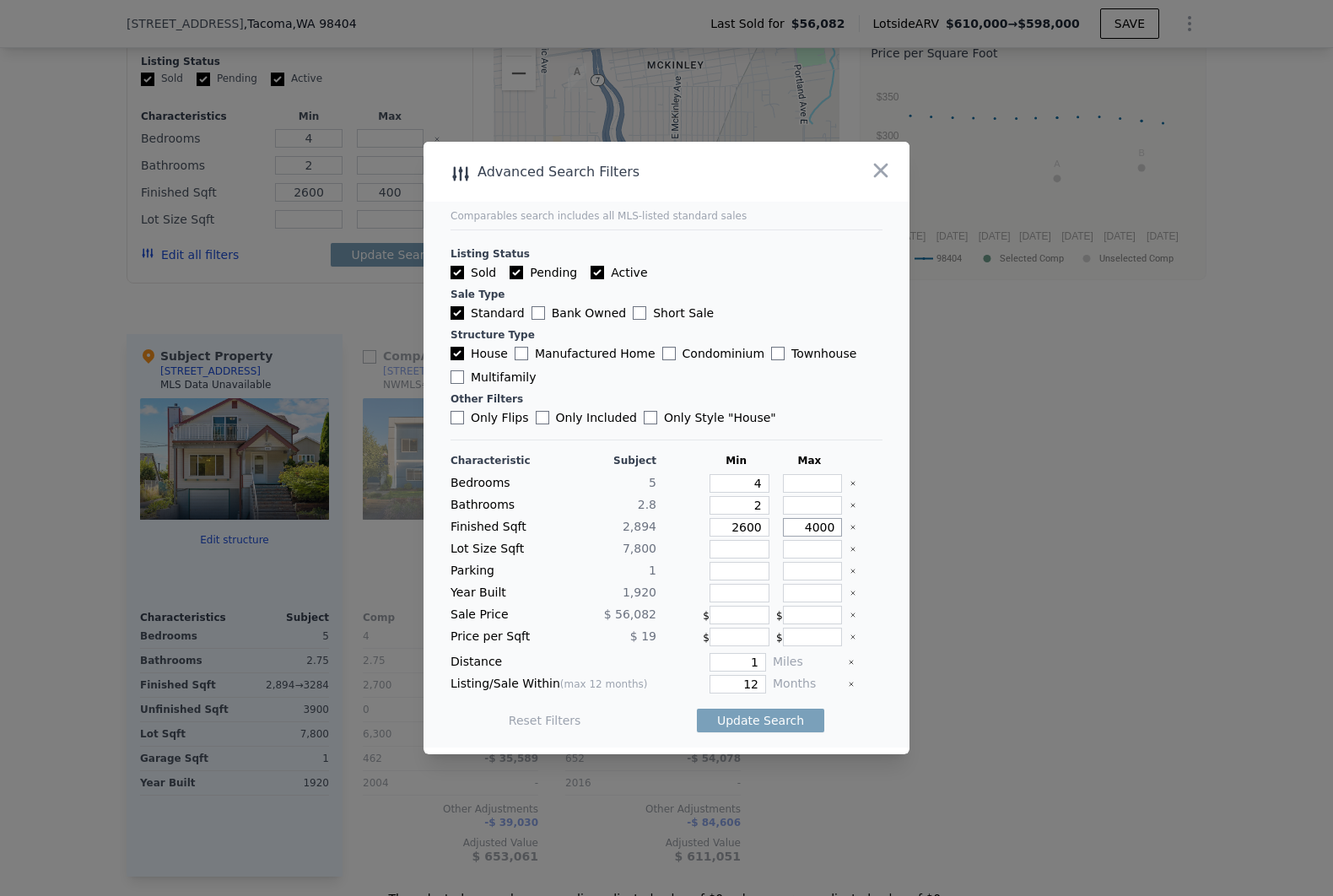
type input "4000"
click at [796, 720] on button "Update Search" at bounding box center [760, 720] width 127 height 24
click at [795, 720] on div "2 matching comps" at bounding box center [762, 720] width 124 height 47
click at [788, 720] on span "2 matching comps" at bounding box center [755, 720] width 109 height 17
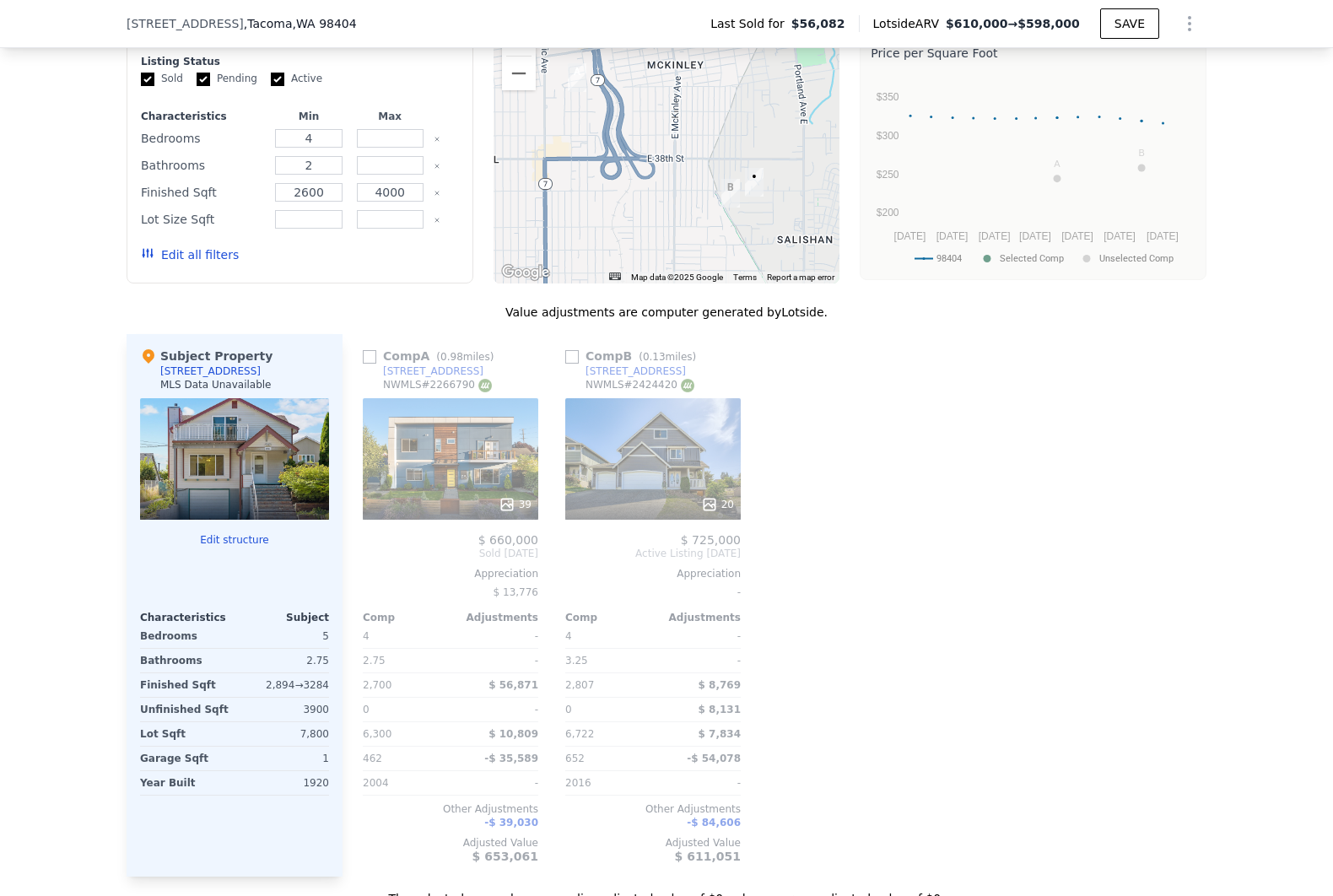
click at [439, 503] on div "39" at bounding box center [450, 459] width 175 height 122
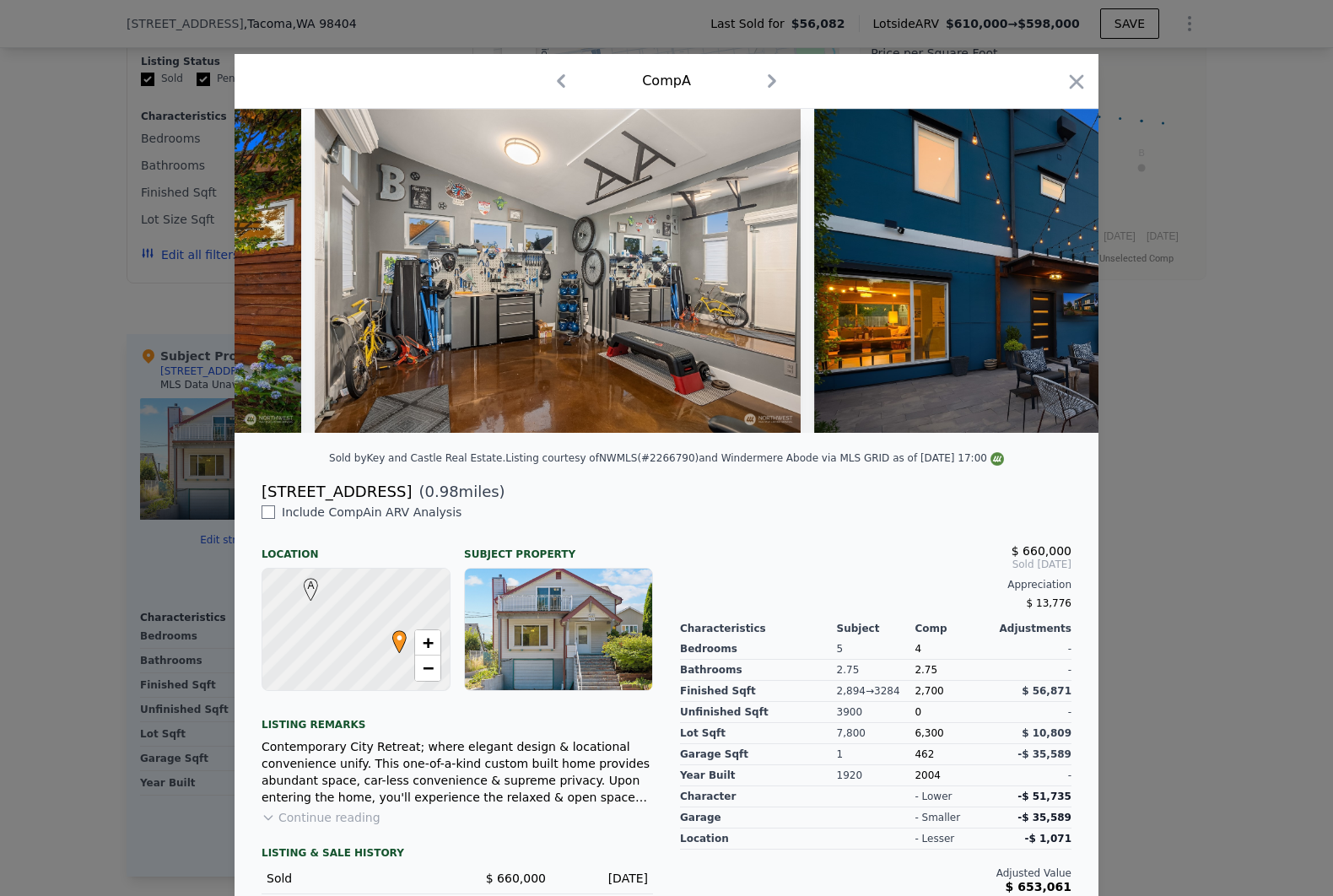
scroll to position [0, 16528]
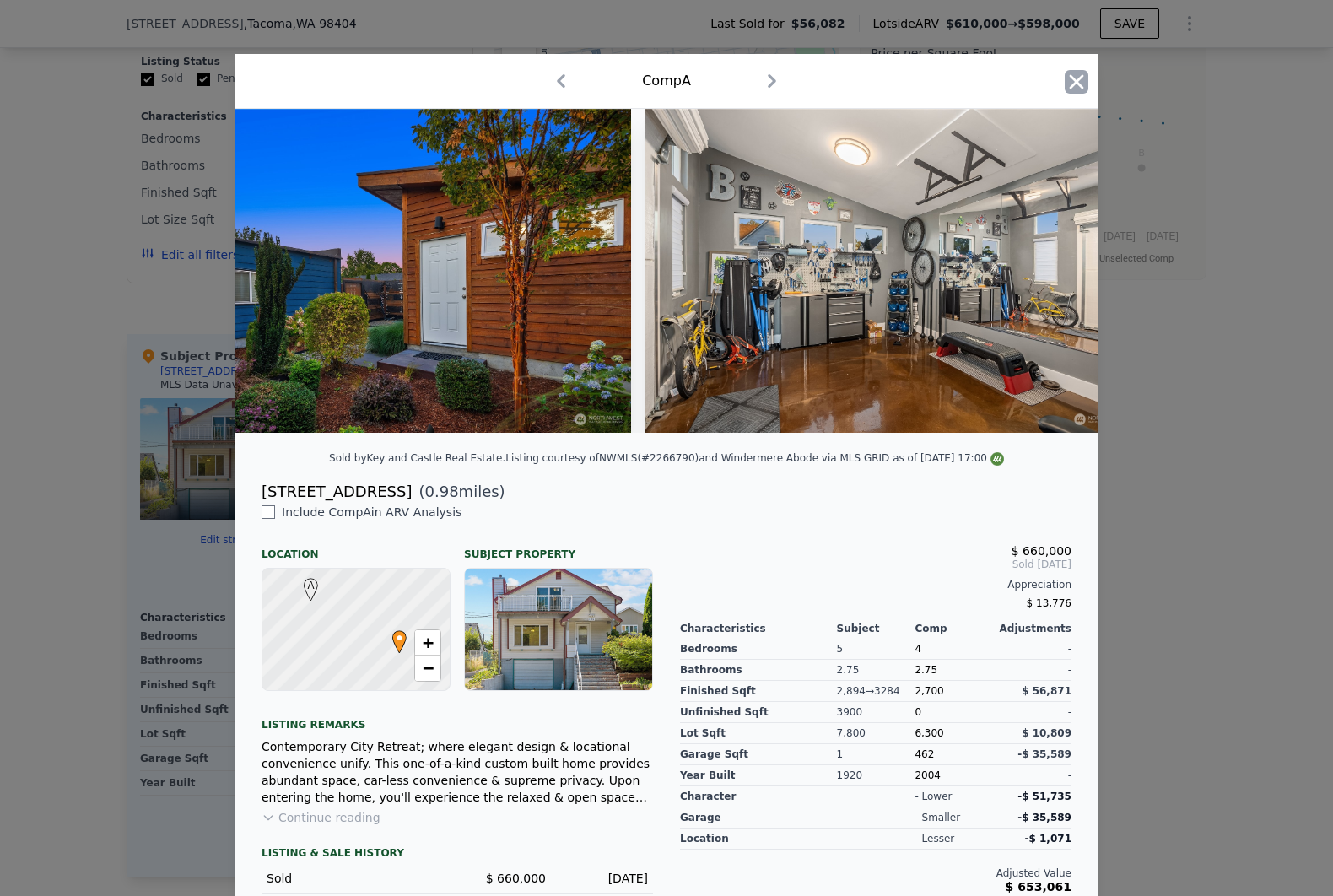
click at [1070, 78] on icon "button" at bounding box center [1077, 82] width 14 height 14
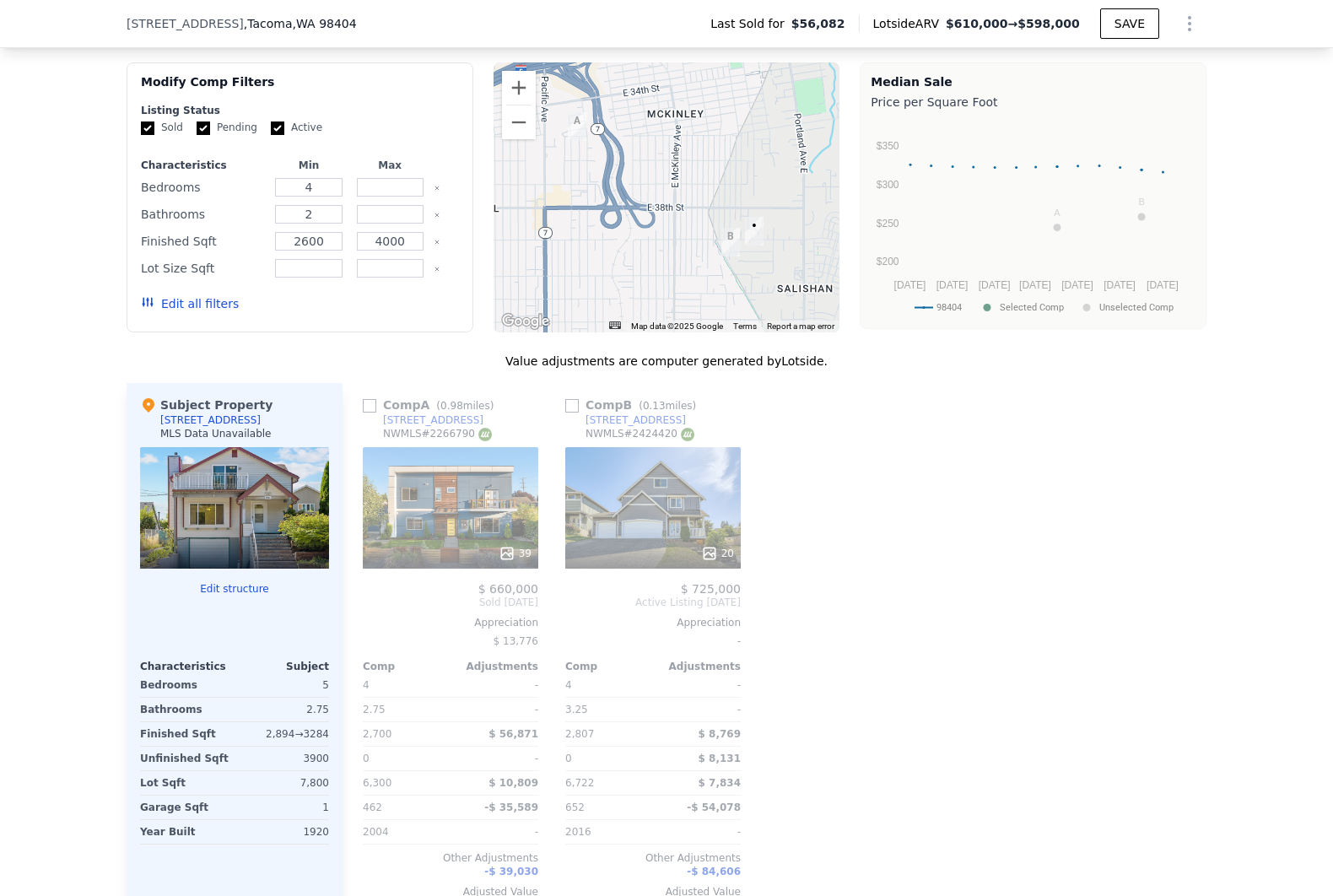
scroll to position [1533, 0]
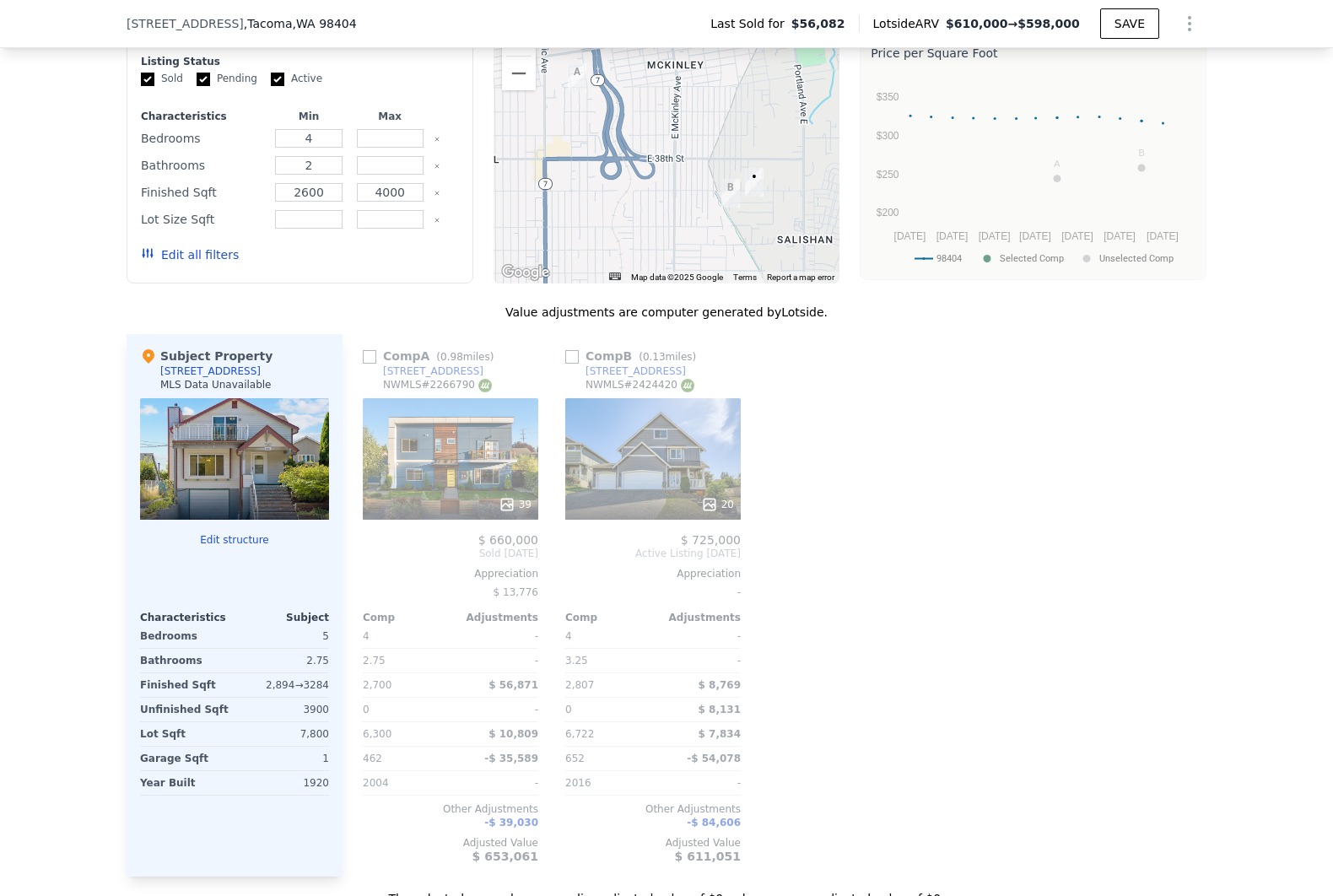
click at [336, 177] on div "2" at bounding box center [309, 165] width 75 height 24
drag, startPoint x: 332, startPoint y: 186, endPoint x: 278, endPoint y: 180, distance: 54.3
click at [278, 174] on input "2" at bounding box center [308, 165] width 67 height 19
drag, startPoint x: 411, startPoint y: 209, endPoint x: 329, endPoint y: 199, distance: 82.6
click at [329, 199] on div "Finished Sqft 2600 4000" at bounding box center [300, 192] width 318 height 24
